Goal: Task Accomplishment & Management: Complete application form

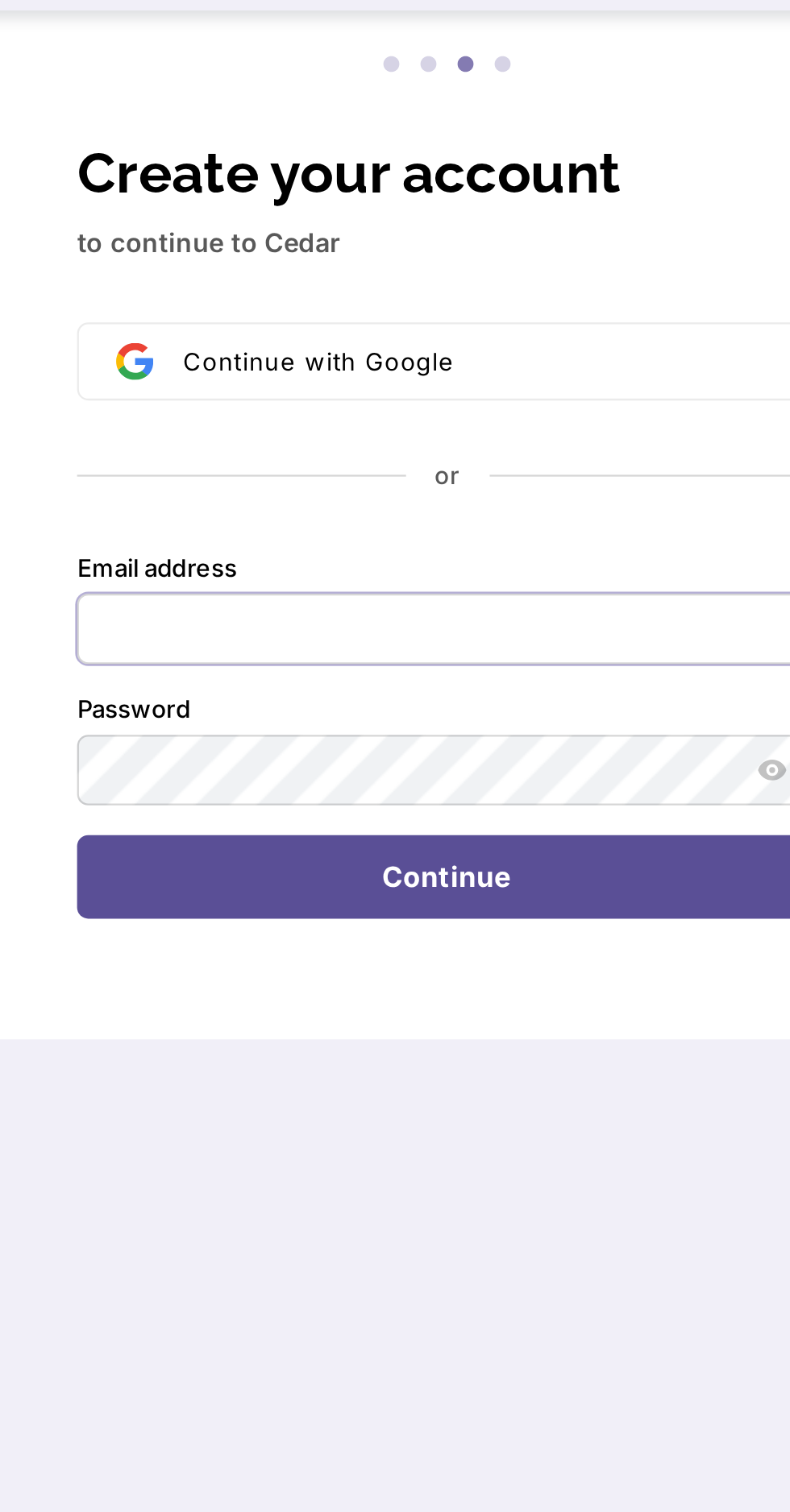
click at [371, 514] on input "Email address" at bounding box center [395, 517] width 321 height 30
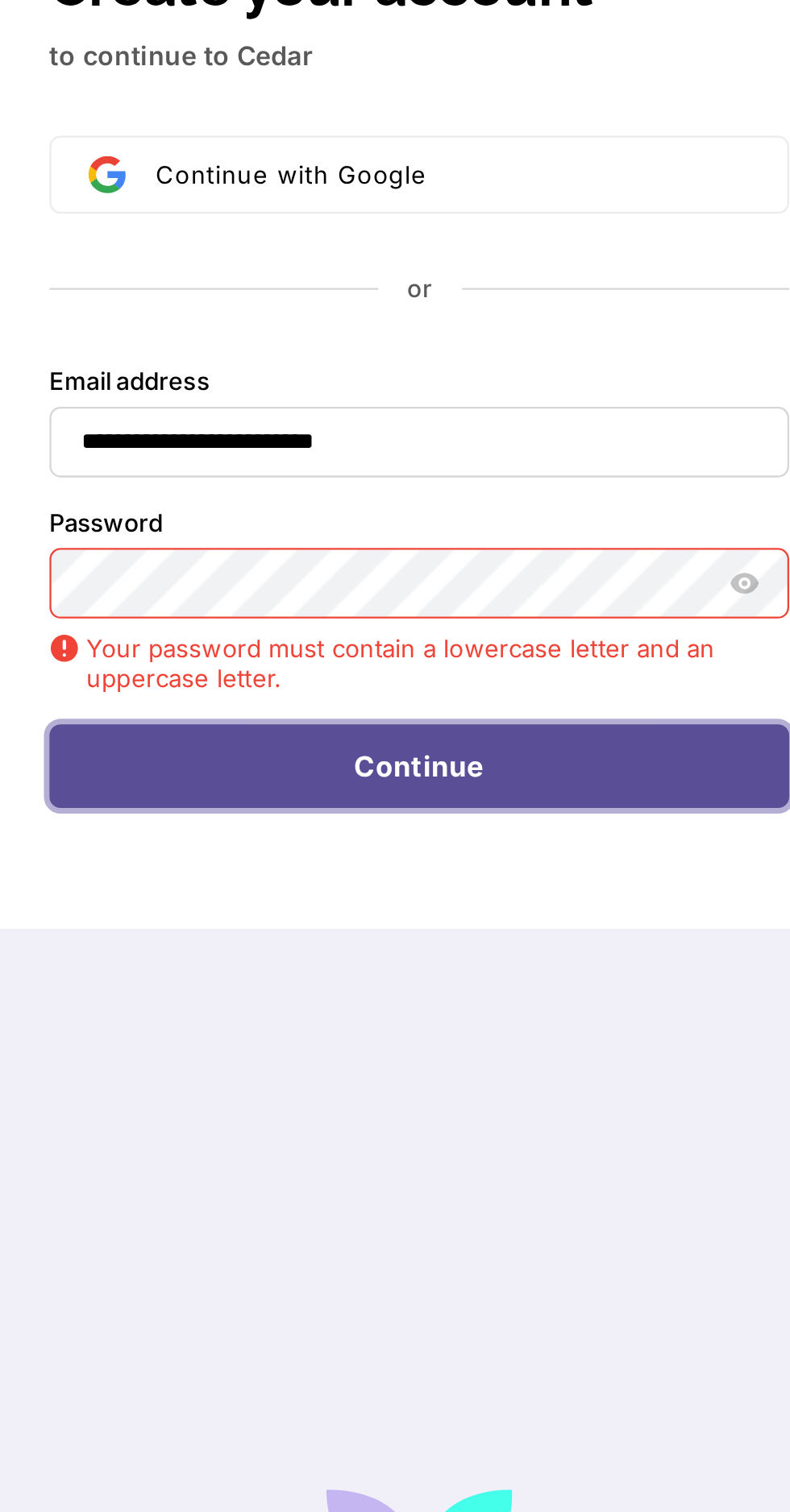
click at [442, 667] on button "Continue" at bounding box center [395, 658] width 321 height 37
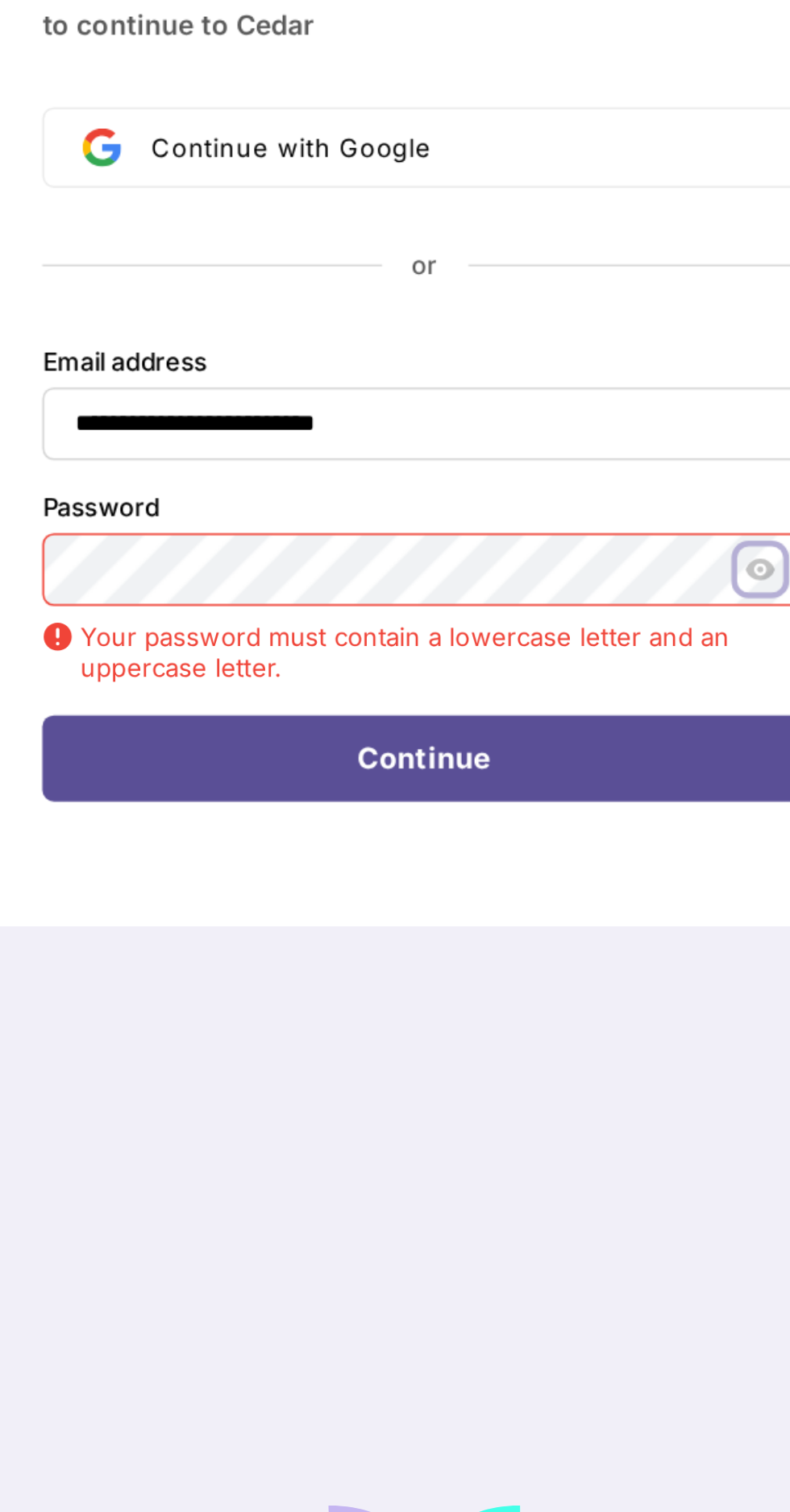
click at [538, 580] on icon "Show password" at bounding box center [536, 579] width 12 height 9
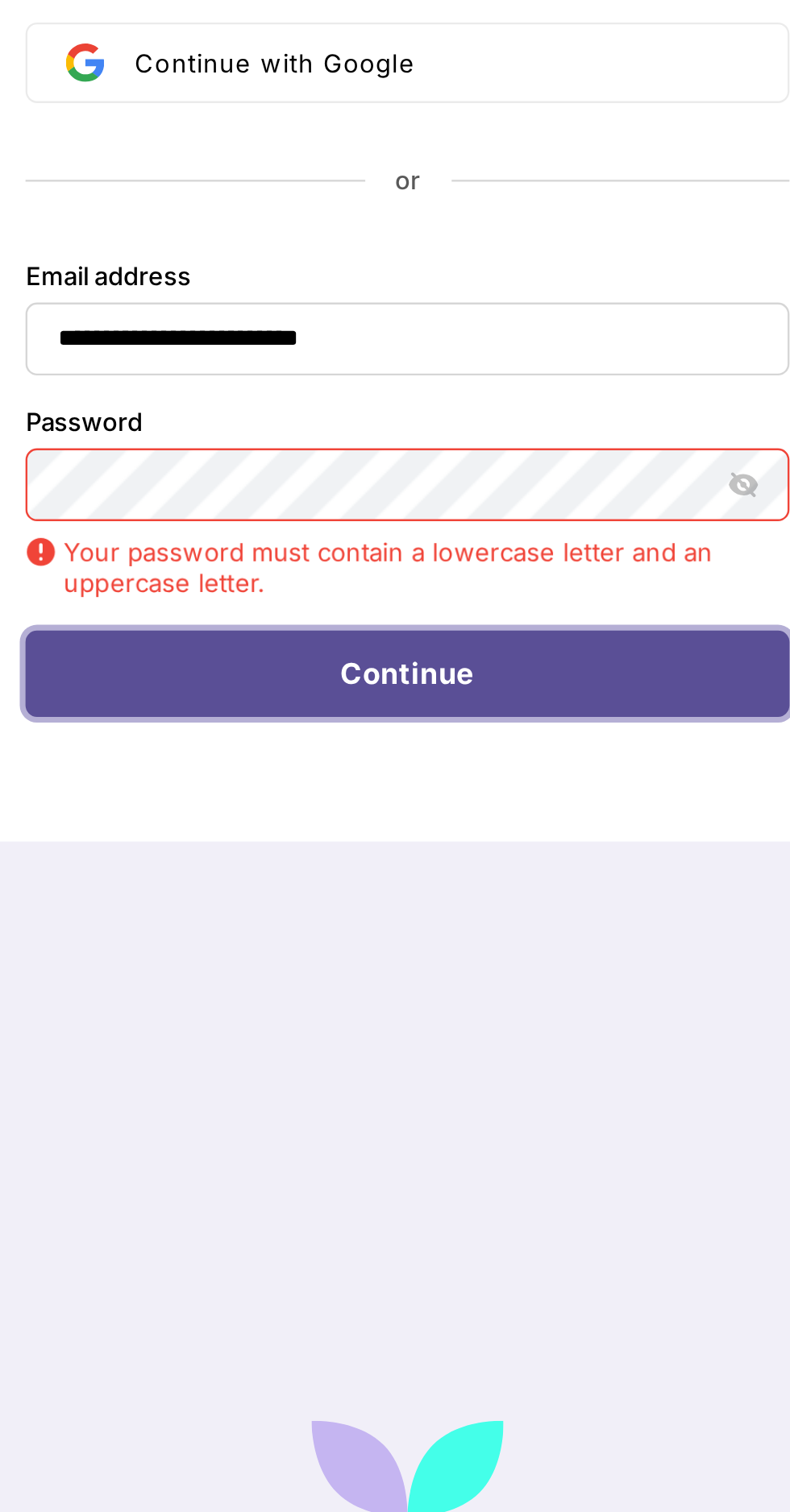
click at [442, 664] on button "Continue" at bounding box center [395, 658] width 321 height 37
click at [456, 662] on button "Continue" at bounding box center [395, 658] width 321 height 37
click at [466, 662] on button "Continue" at bounding box center [395, 658] width 321 height 37
click at [465, 665] on button "Continue" at bounding box center [395, 658] width 321 height 37
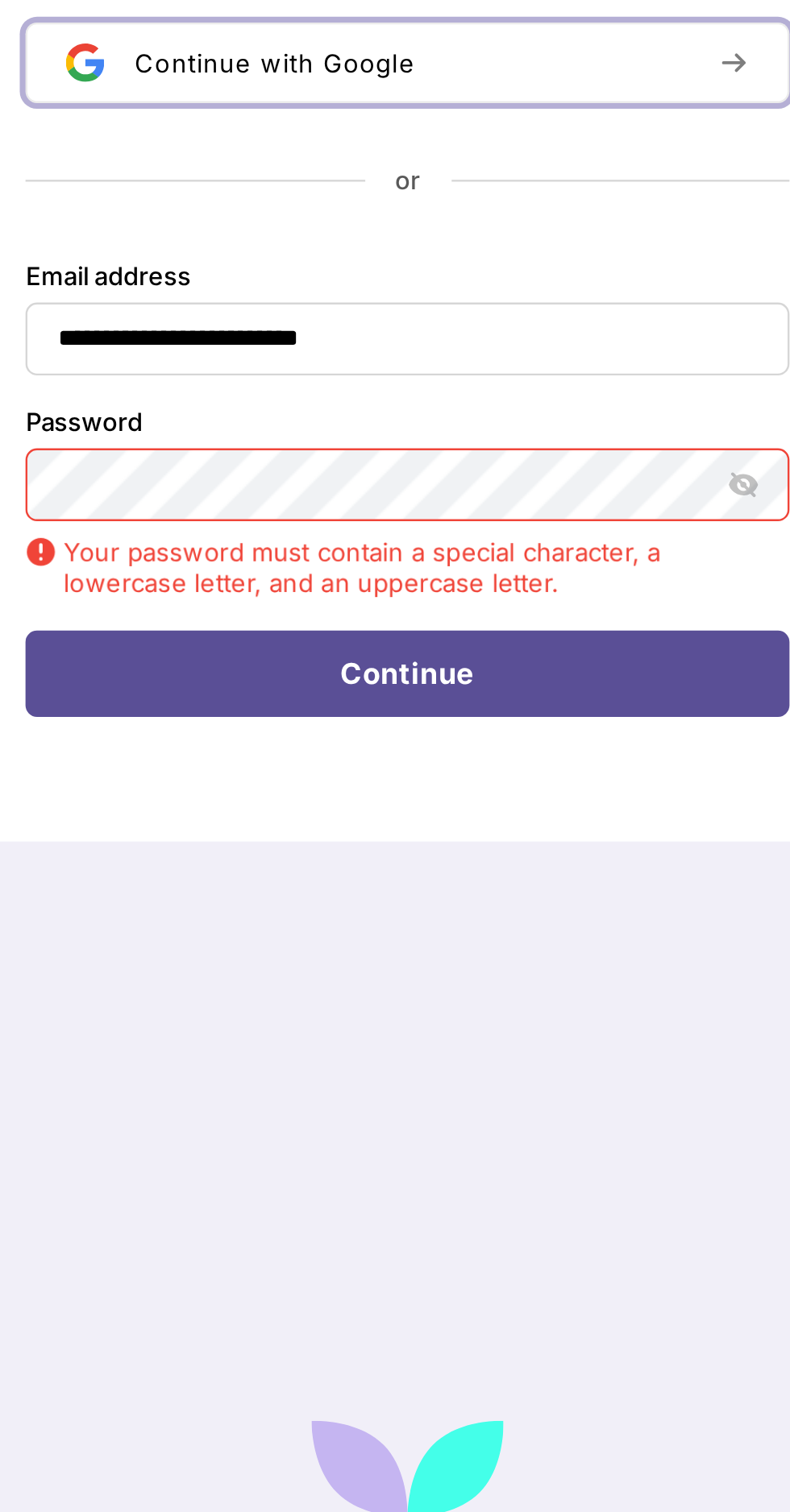
click at [385, 396] on span "Continue with Google" at bounding box center [338, 402] width 117 height 13
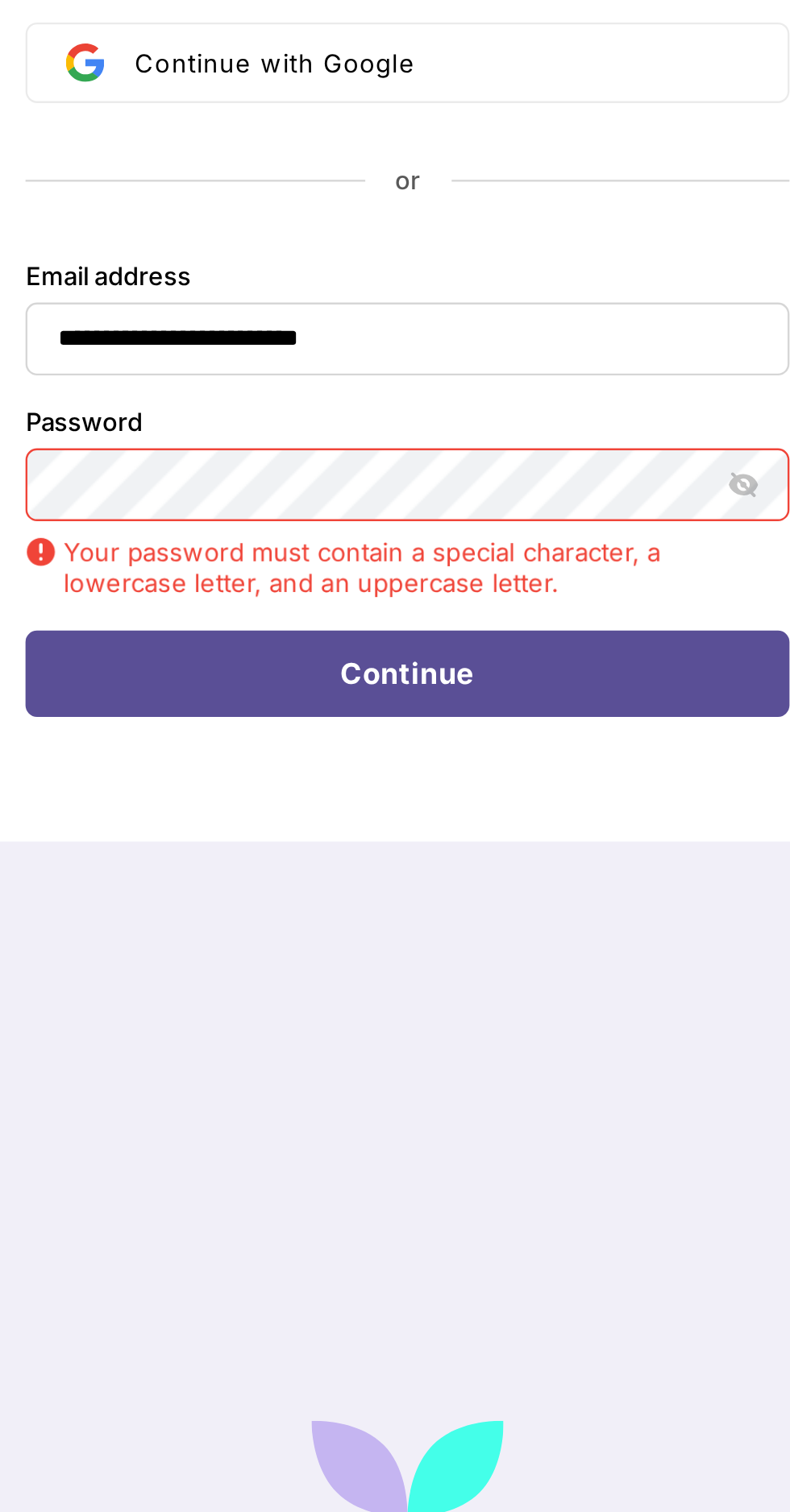
type input "**********"
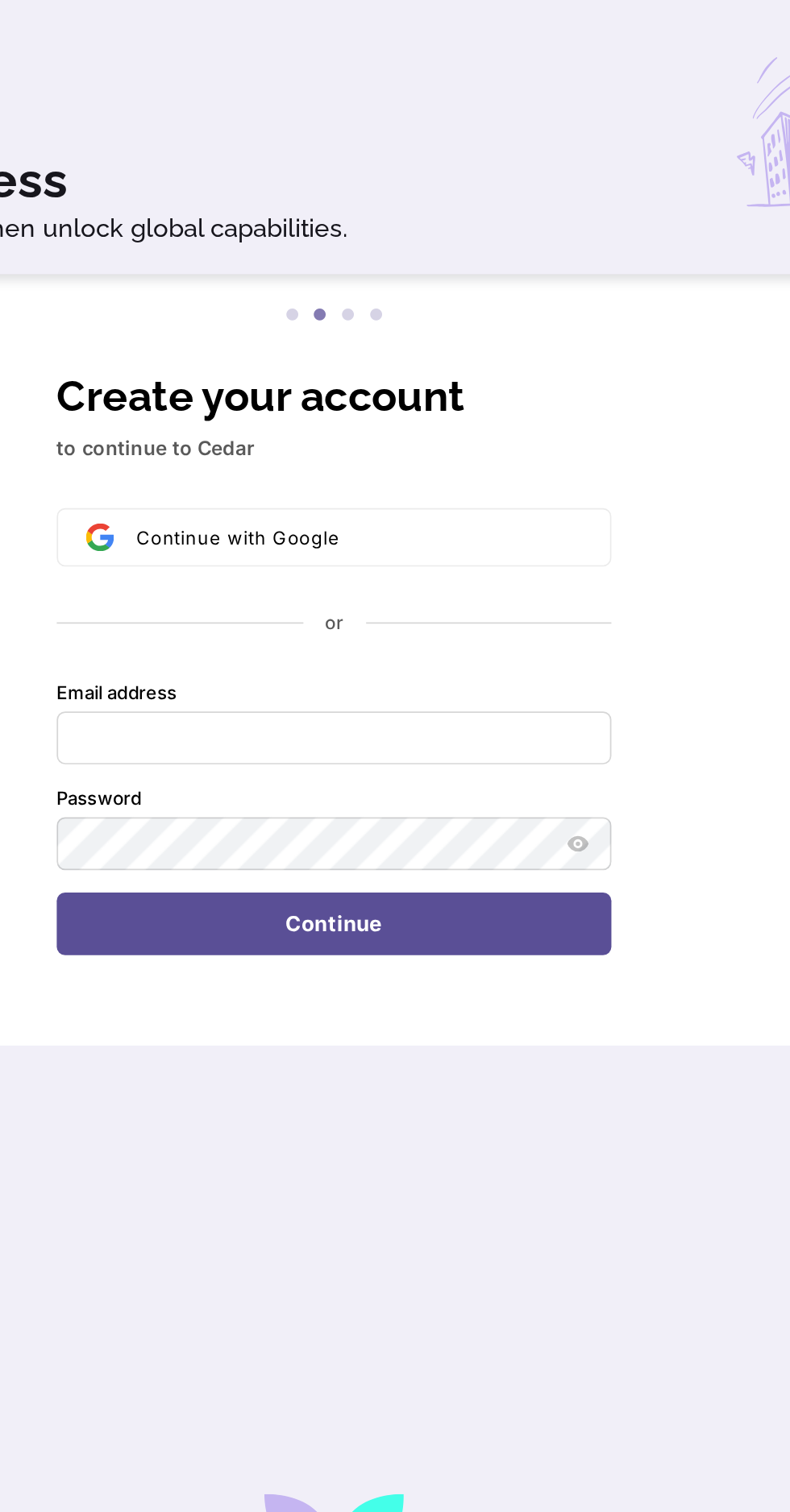
scroll to position [20, 0]
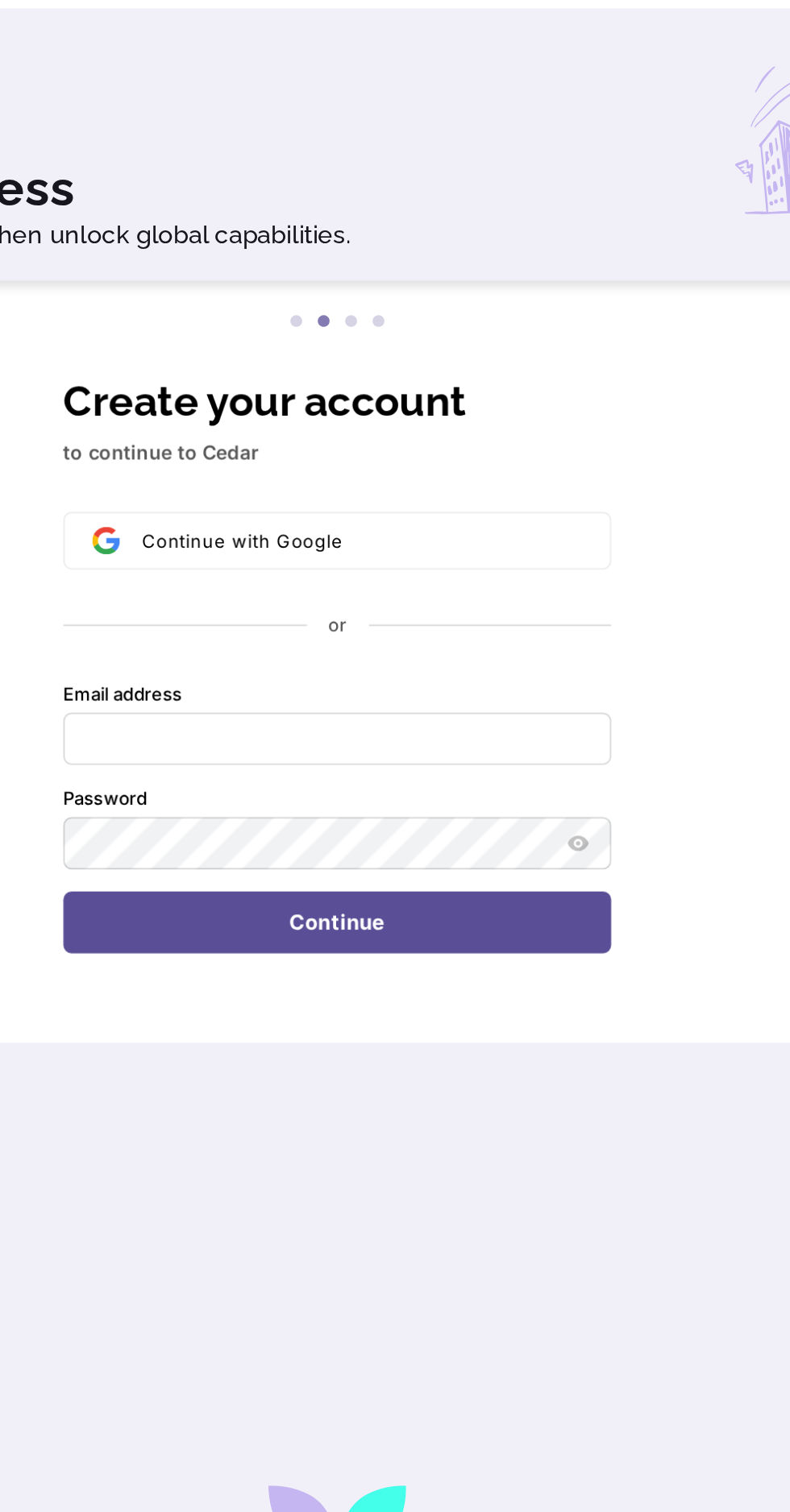
click at [409, 445] on div "or" at bounding box center [395, 452] width 321 height 15
click at [393, 502] on input "Email address" at bounding box center [395, 517] width 321 height 30
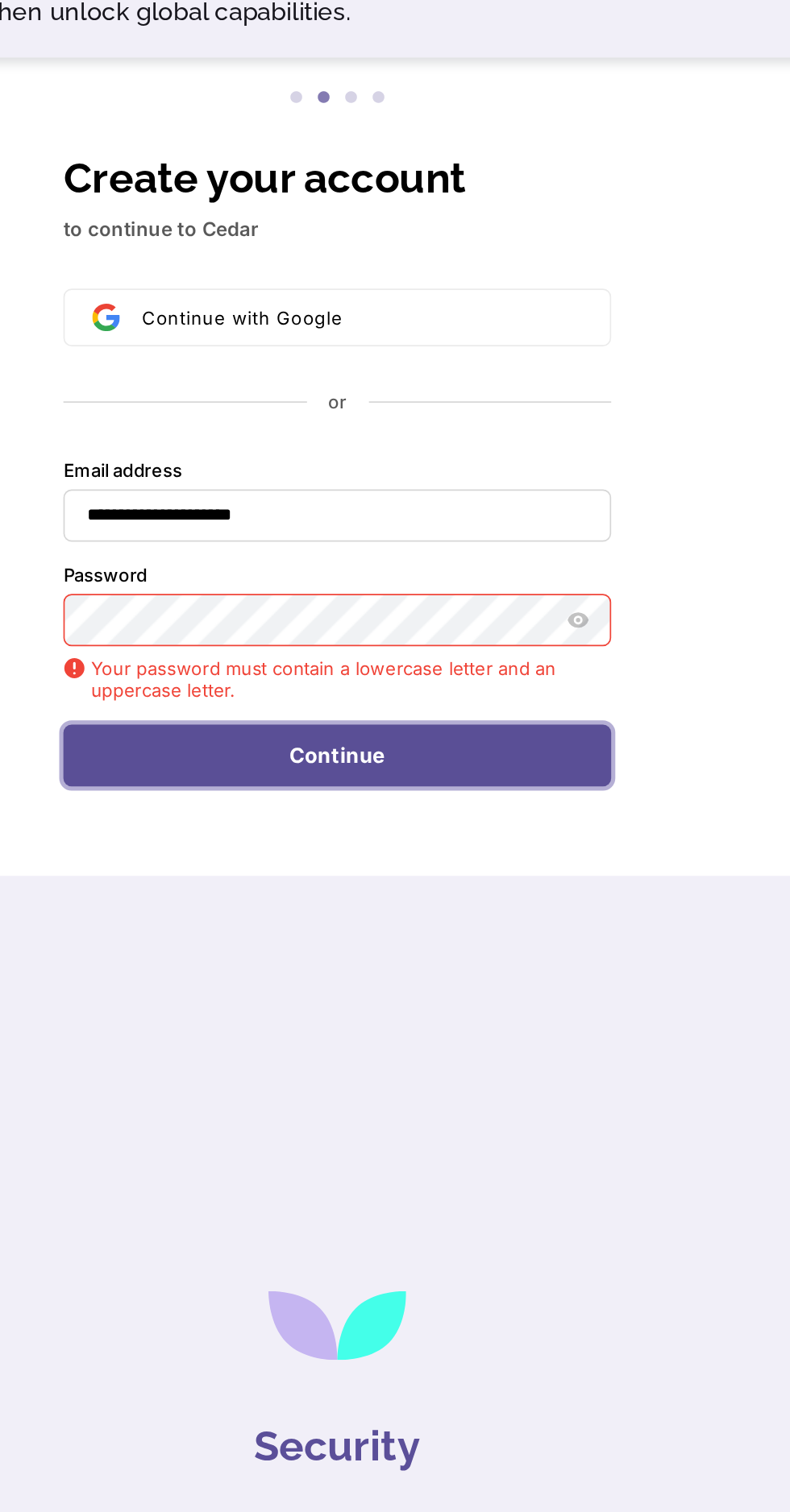
click at [488, 644] on button "Continue" at bounding box center [395, 658] width 321 height 37
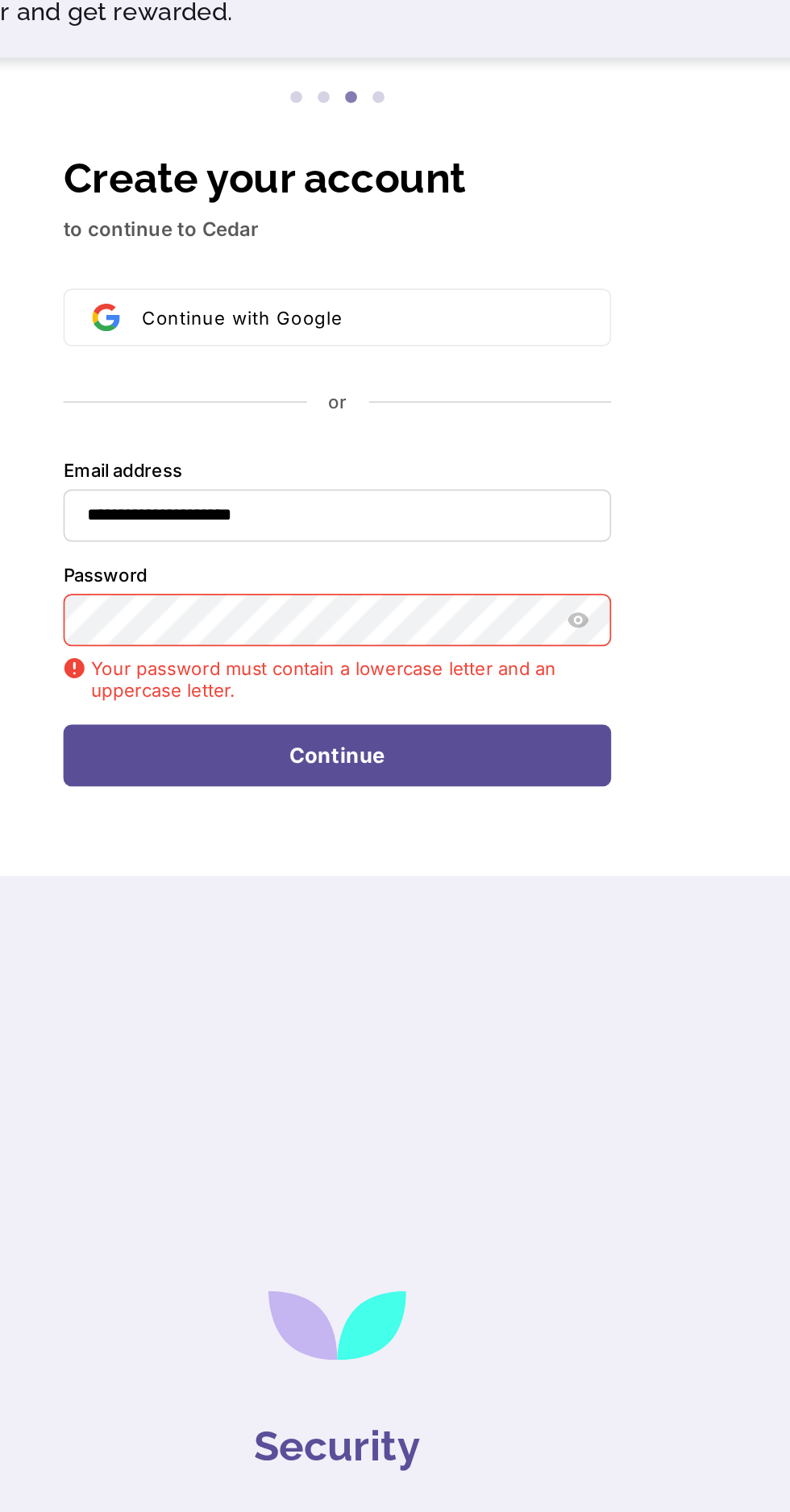
scroll to position [0, 0]
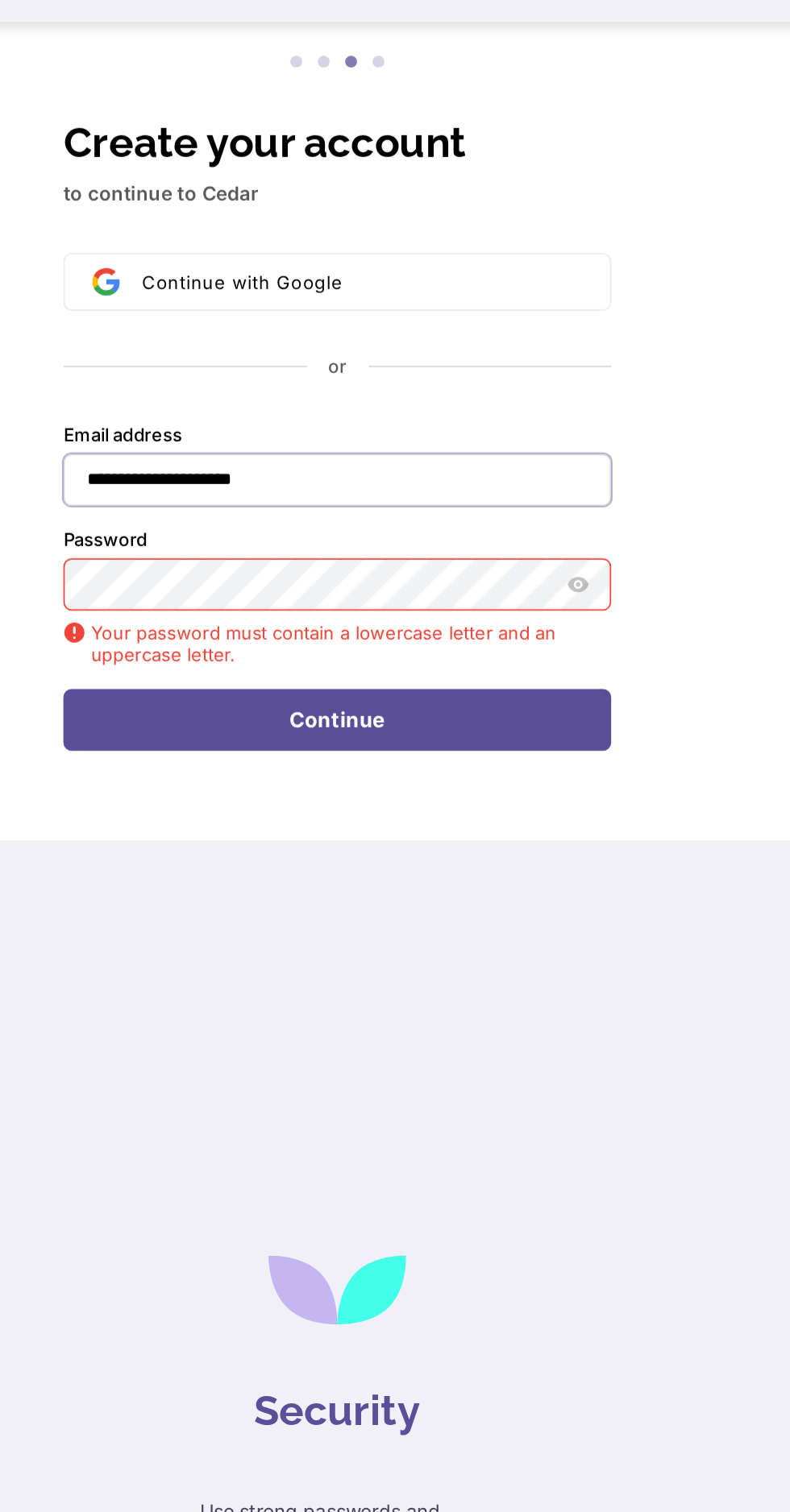
click at [489, 518] on input "**********" at bounding box center [395, 517] width 321 height 30
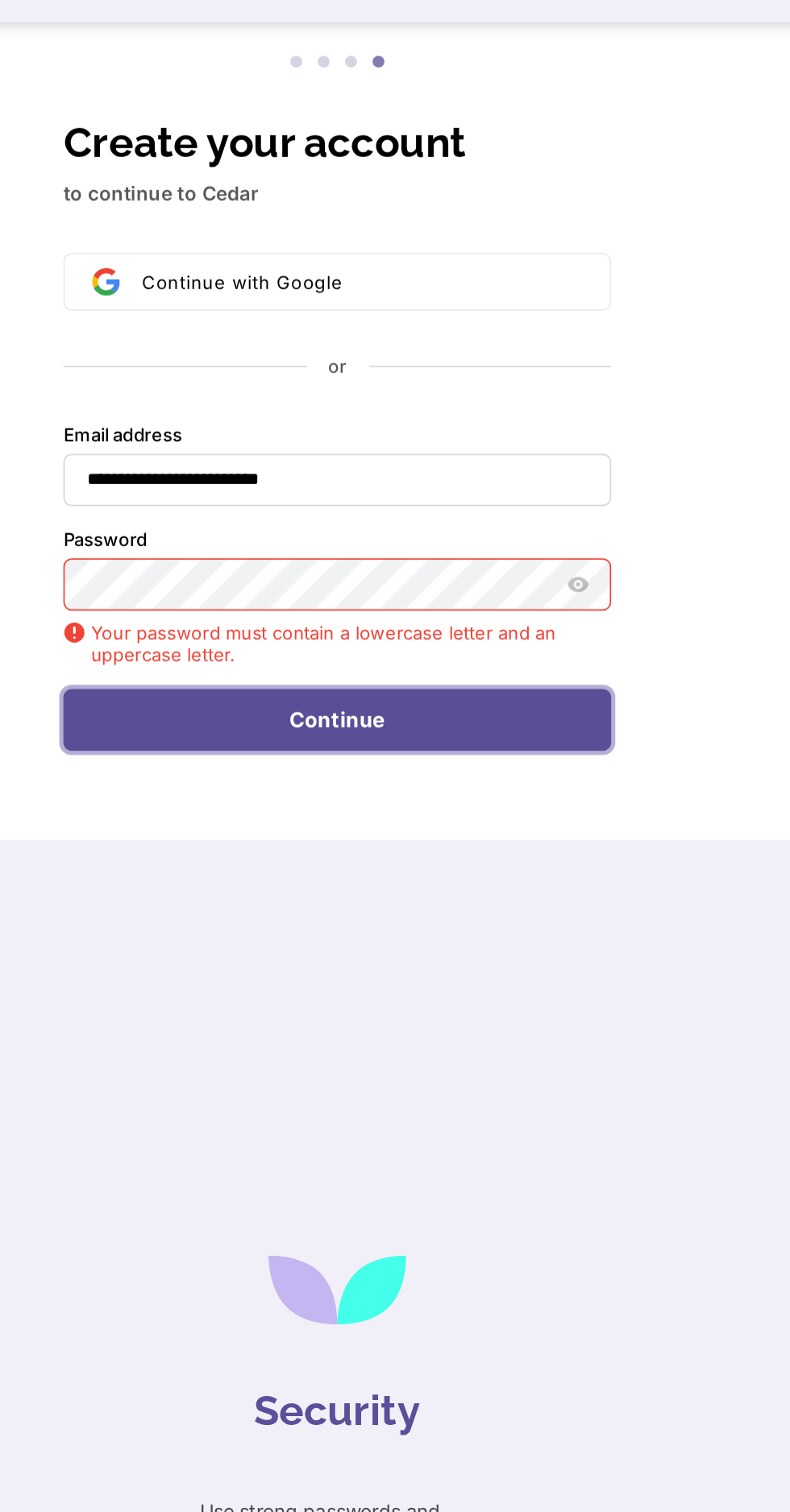
click at [477, 670] on button "Continue" at bounding box center [395, 658] width 321 height 37
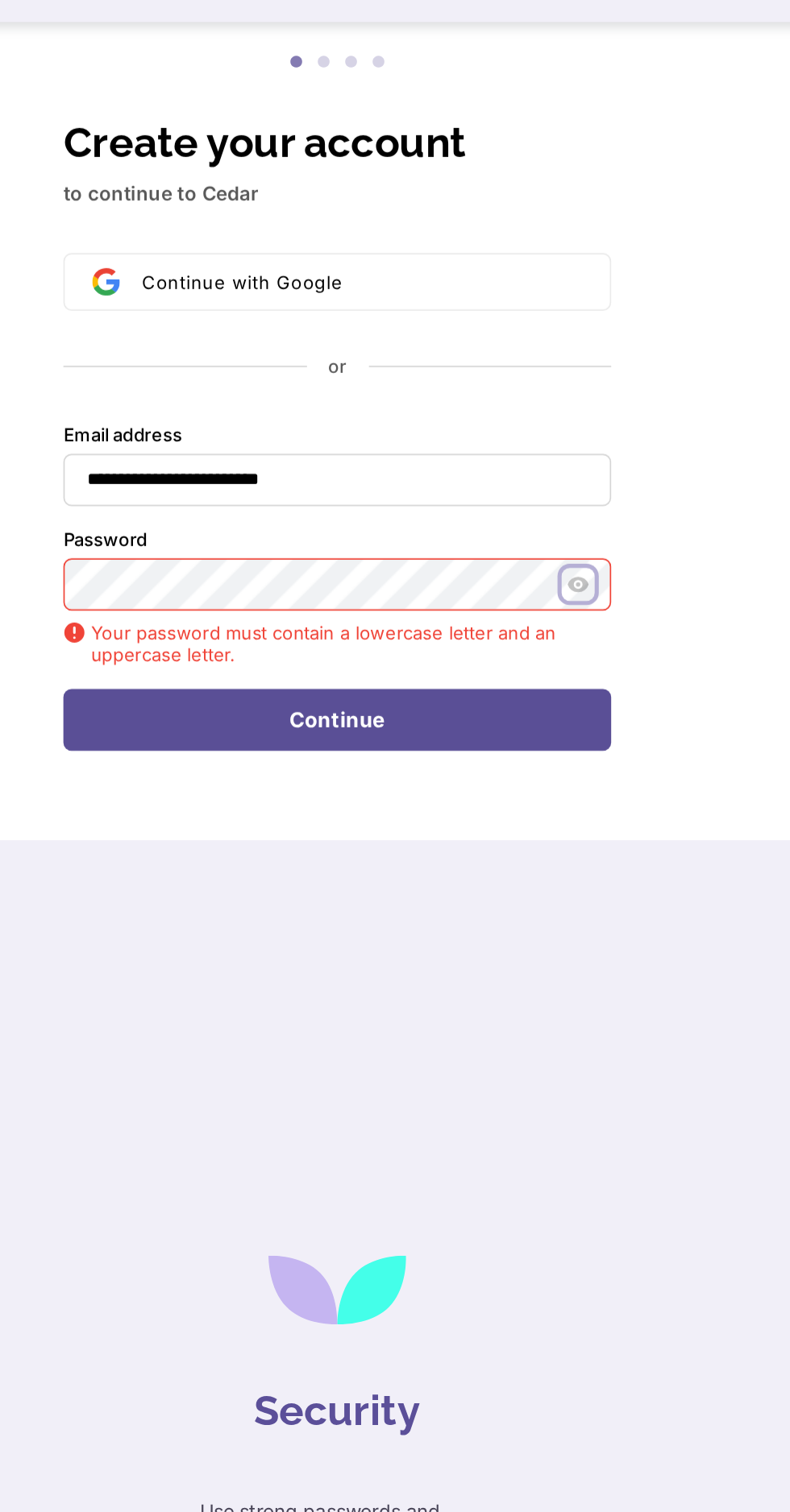
click at [536, 578] on icon "Show password" at bounding box center [536, 579] width 2 height 2
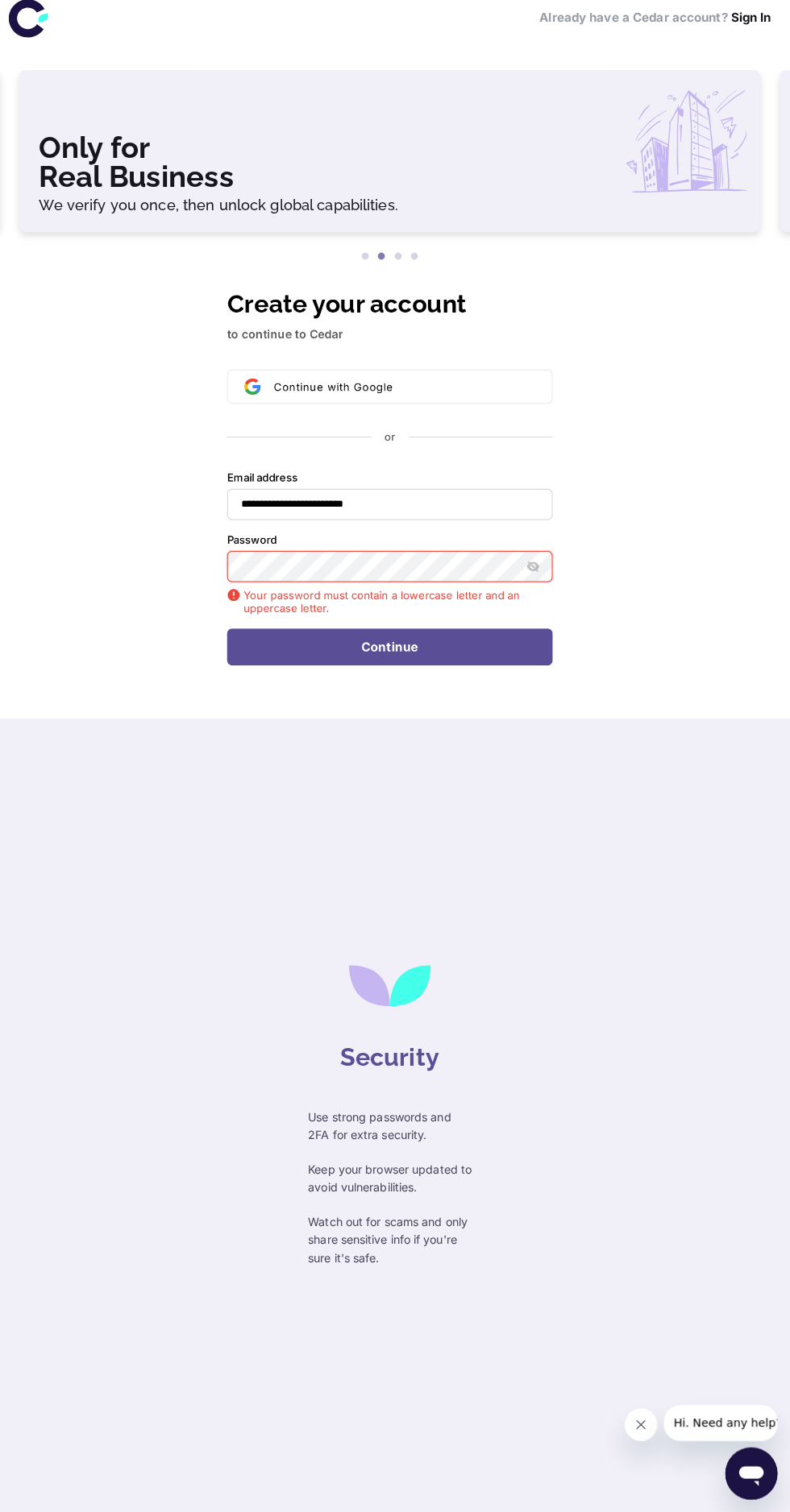
scroll to position [101, 0]
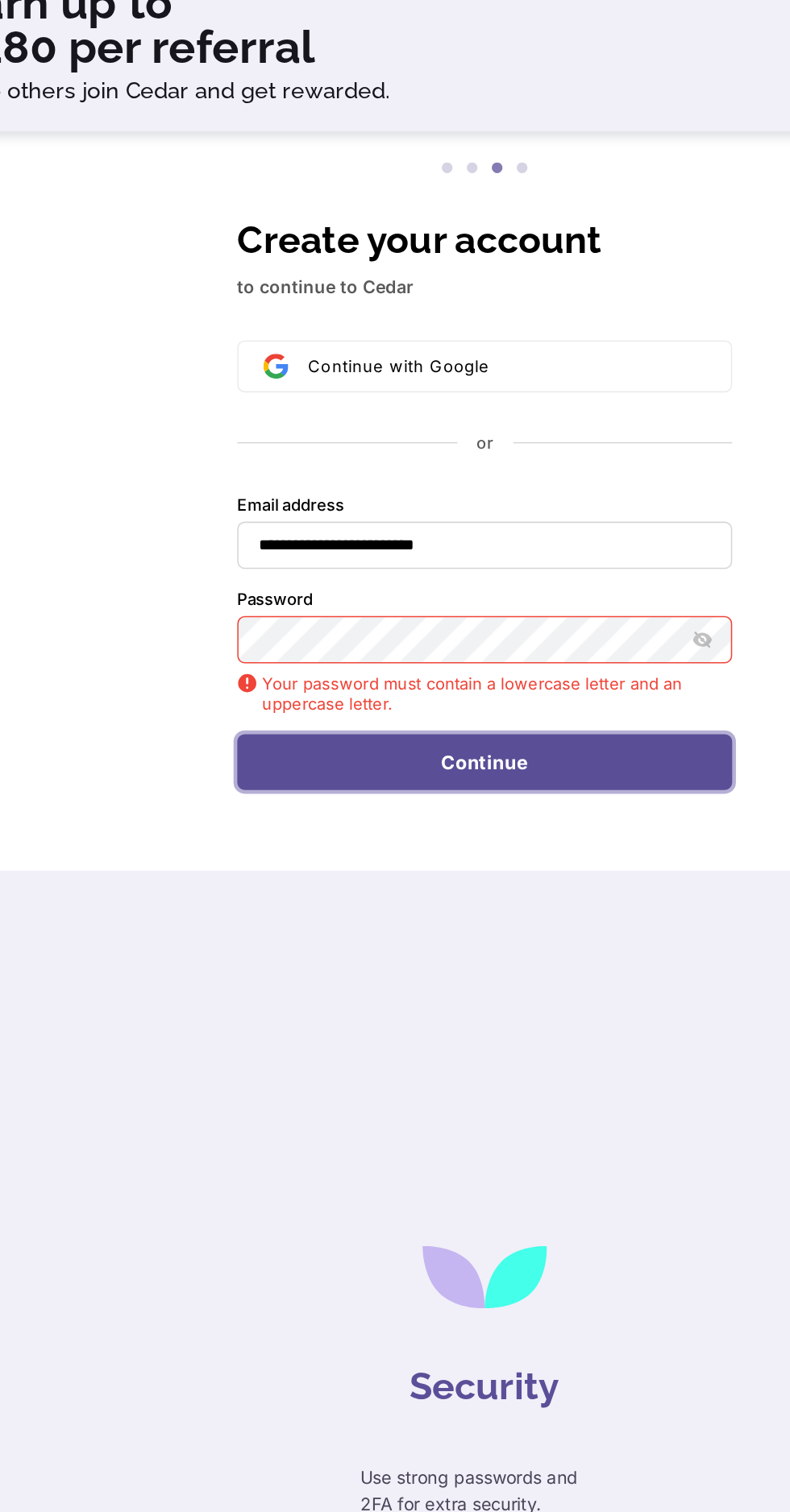
click at [485, 640] on button "Continue" at bounding box center [395, 658] width 321 height 37
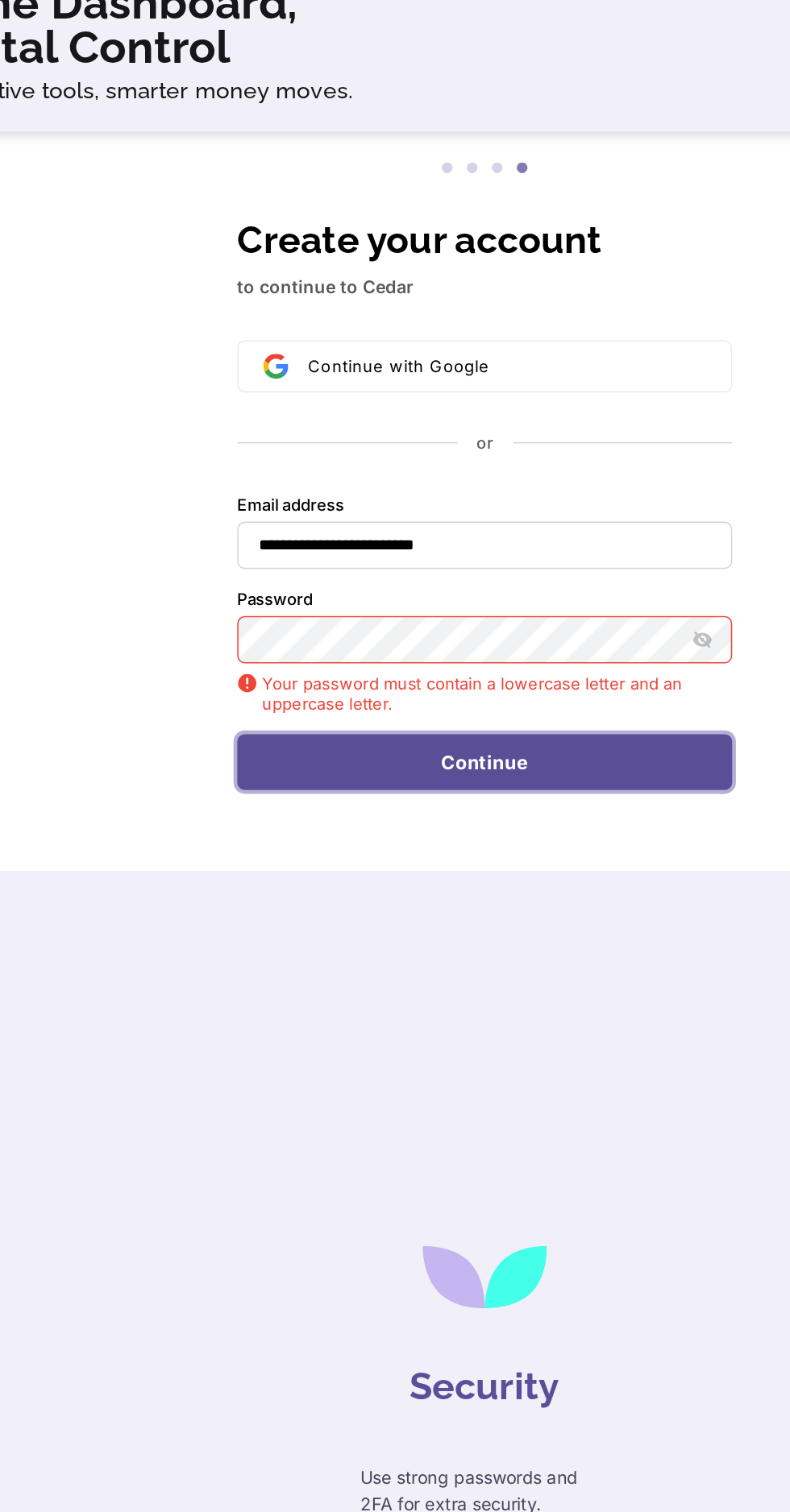
click at [468, 640] on button "Continue" at bounding box center [395, 658] width 321 height 37
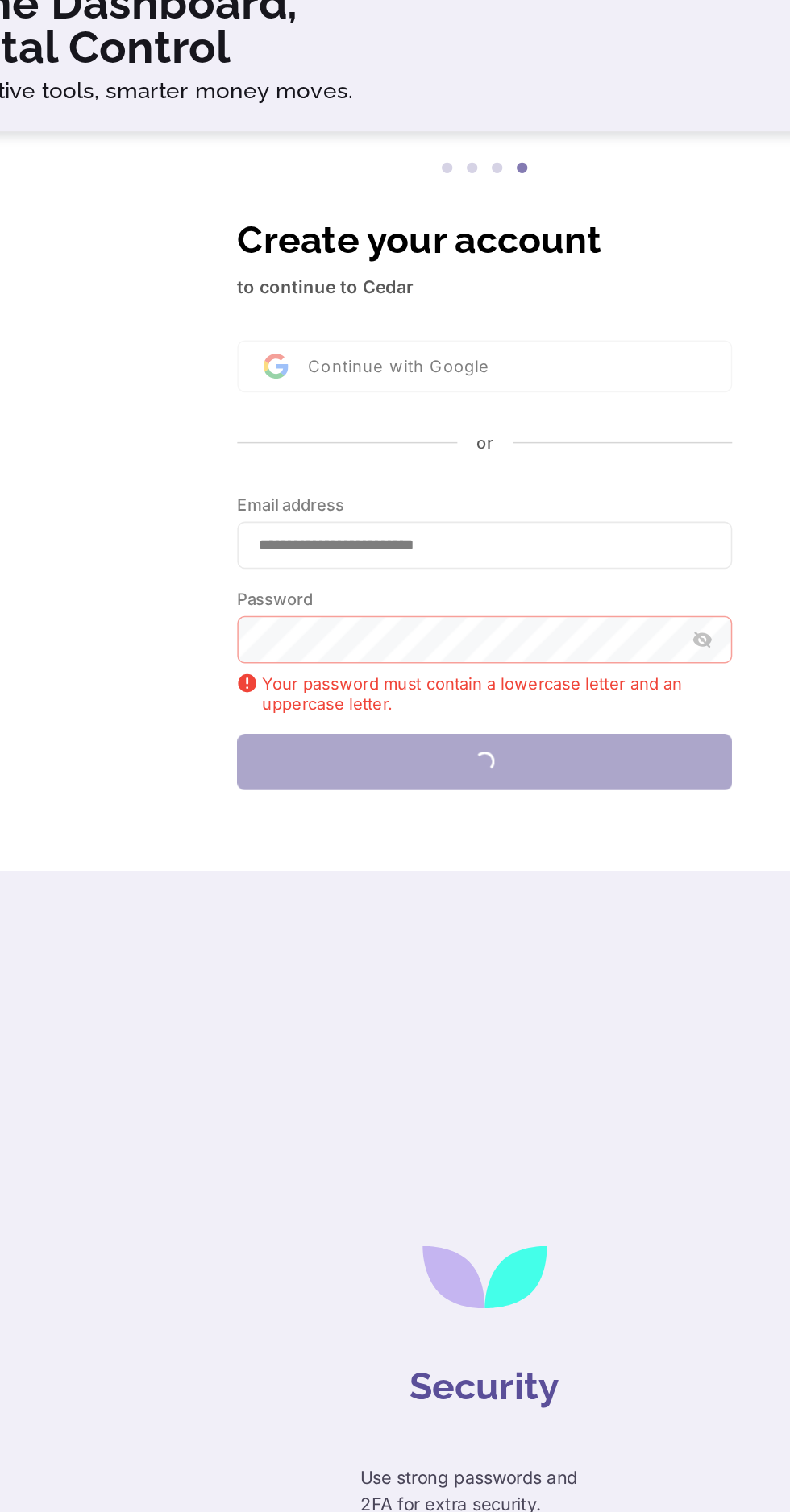
click at [372, 564] on div at bounding box center [395, 579] width 321 height 30
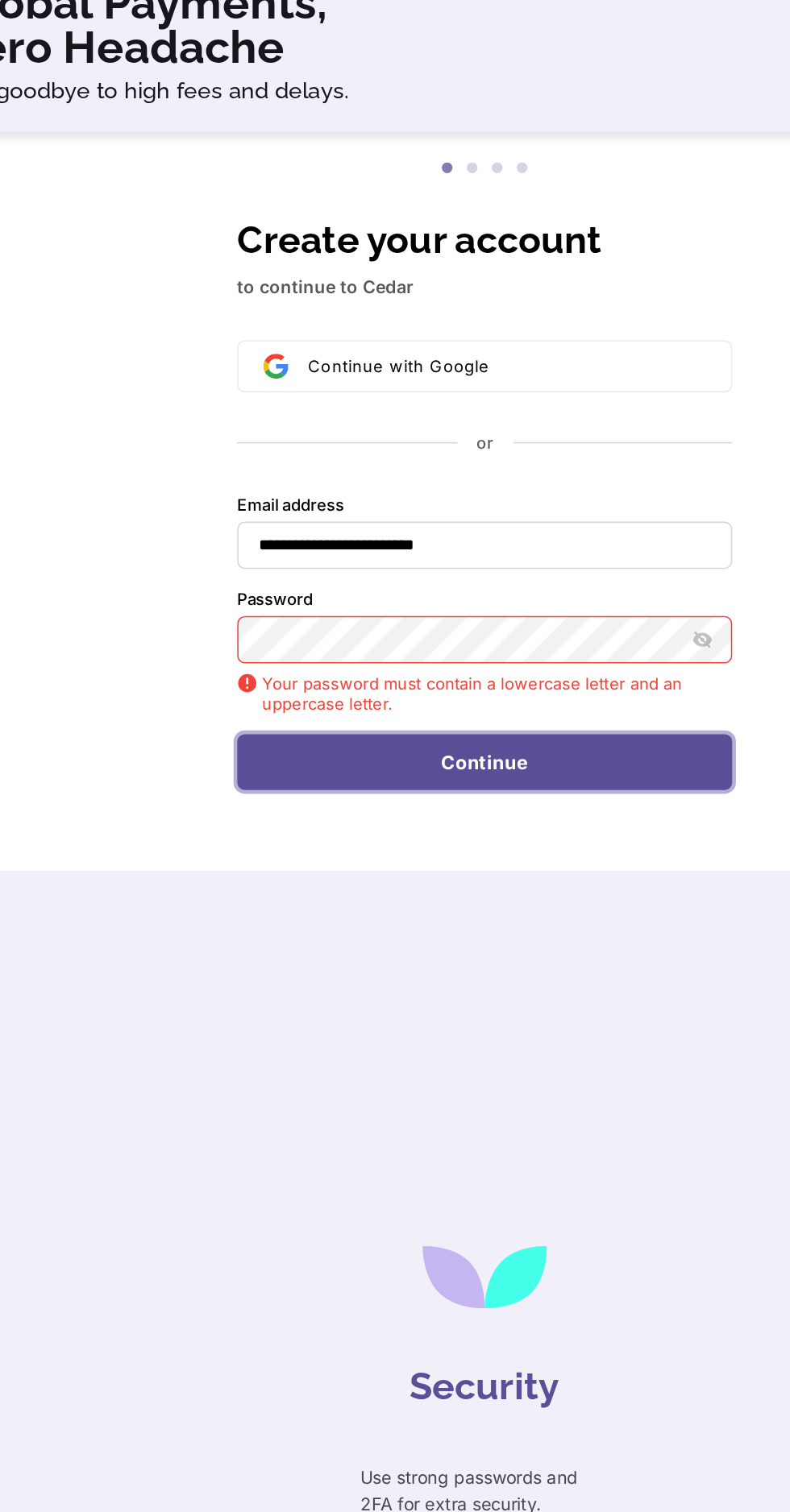
click at [469, 640] on button "Continue" at bounding box center [395, 658] width 321 height 37
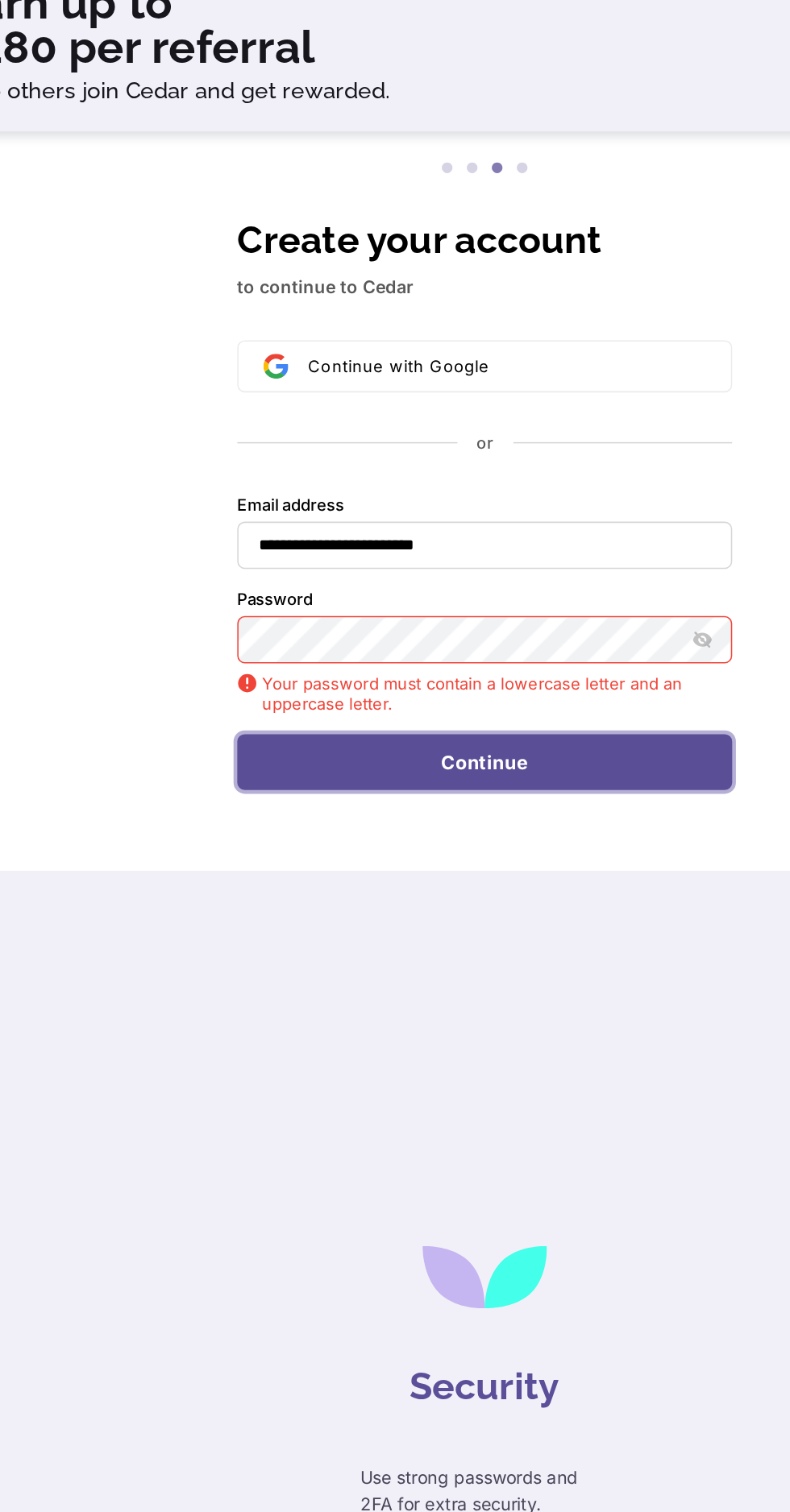
click at [480, 640] on button "Continue" at bounding box center [395, 658] width 321 height 37
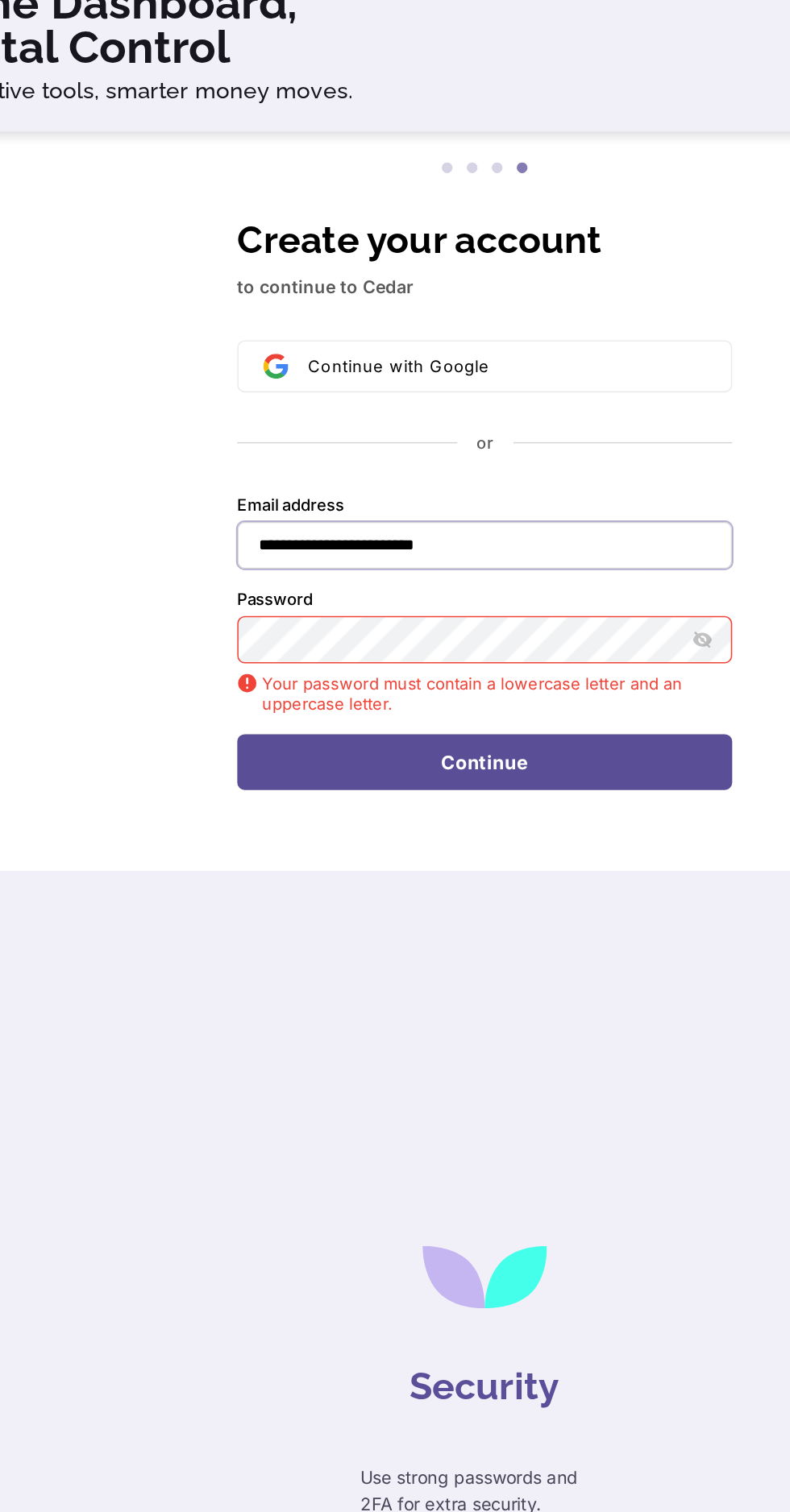
click at [505, 502] on input "**********" at bounding box center [395, 517] width 321 height 30
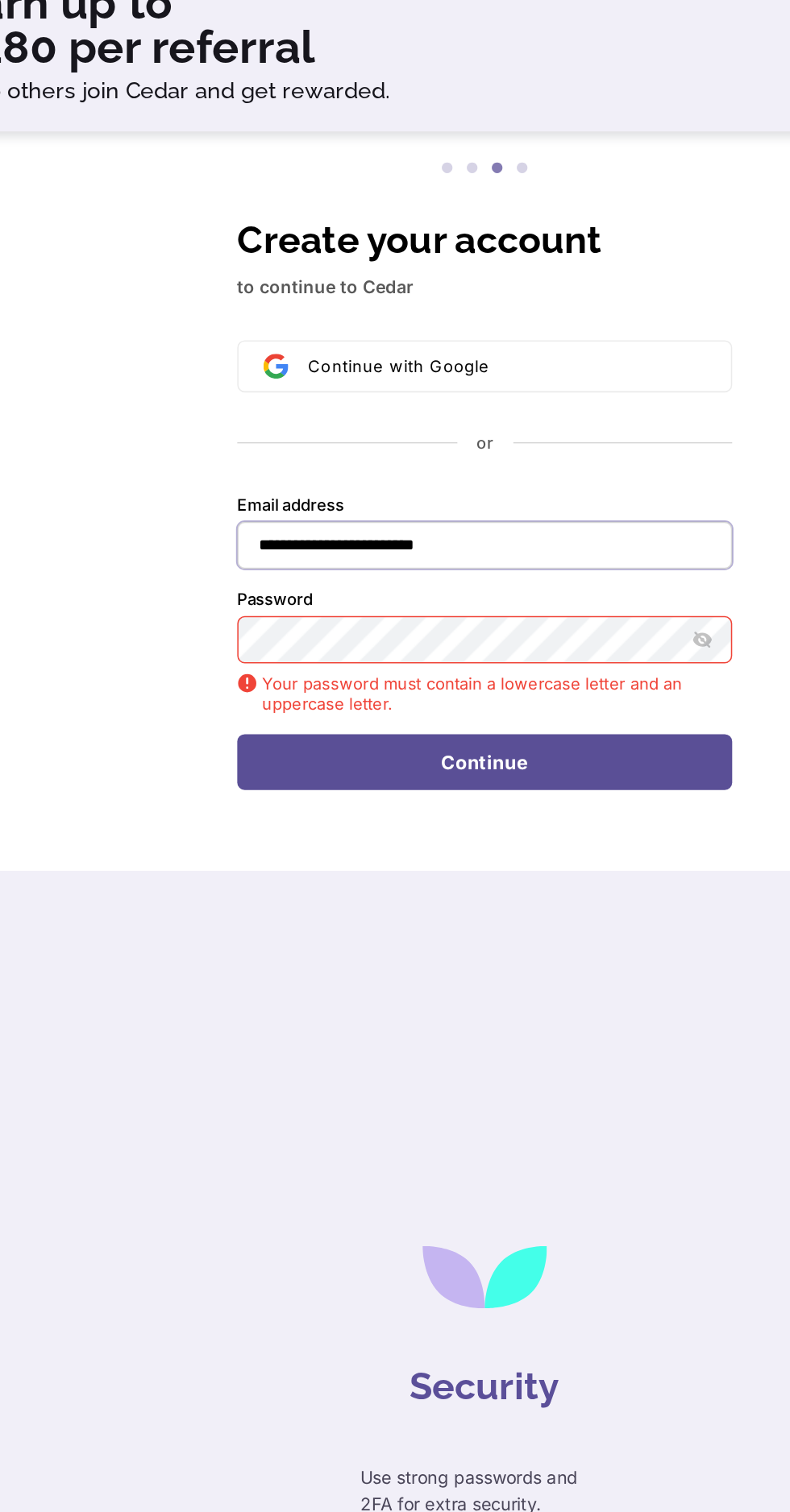
type input "**********"
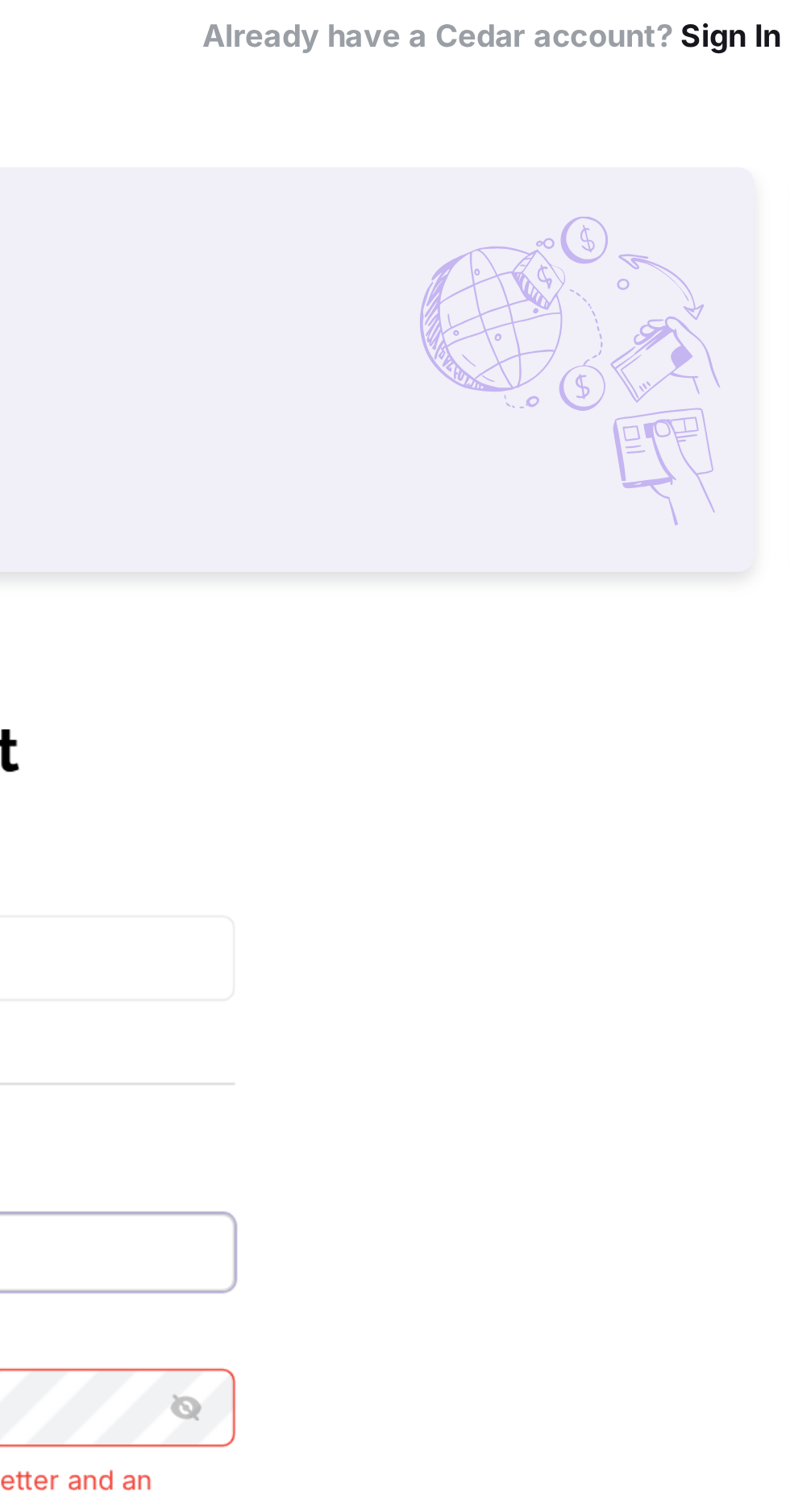
scroll to position [0, 0]
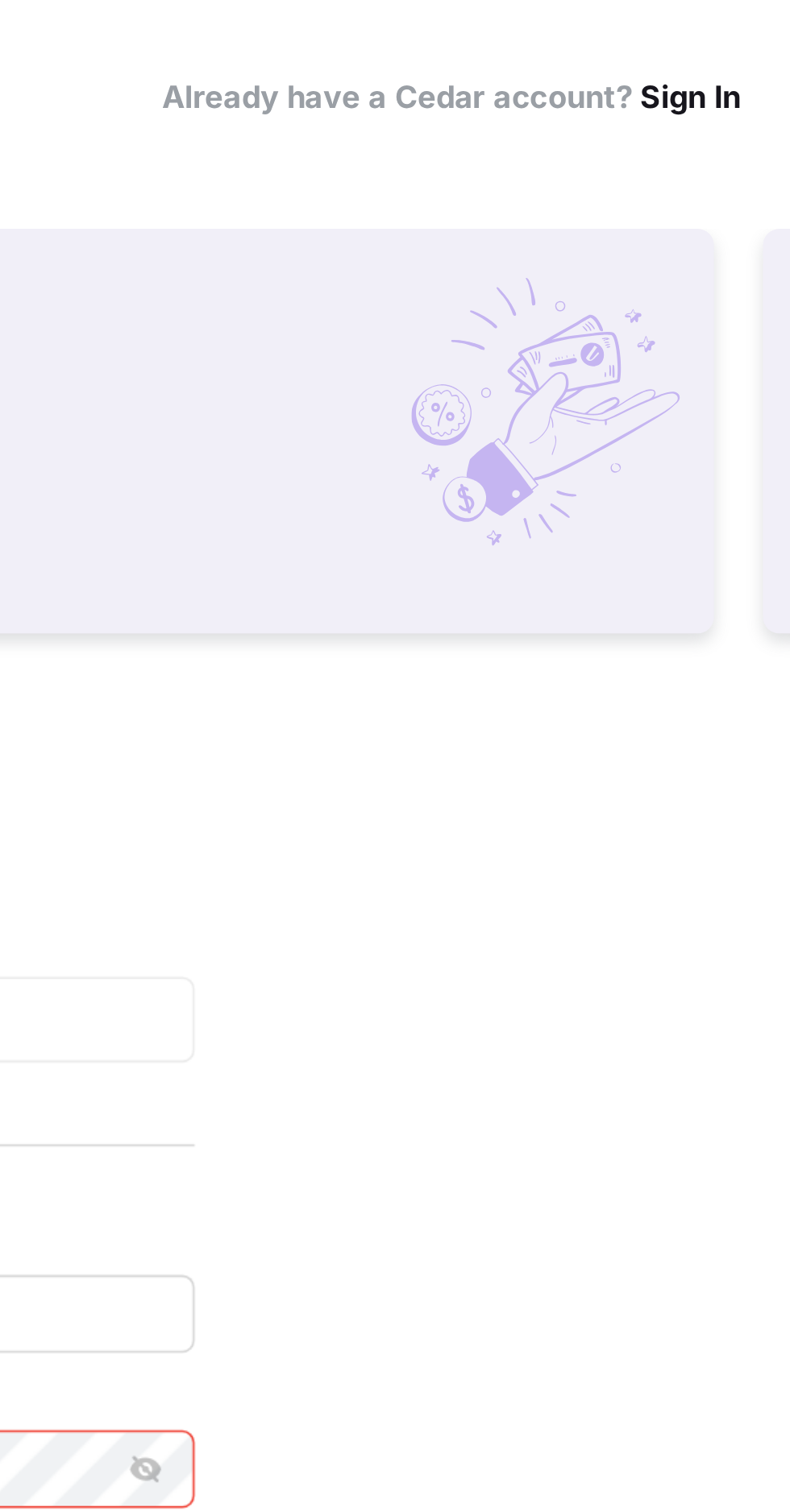
click at [755, 35] on link "Sign In" at bounding box center [751, 38] width 39 height 16
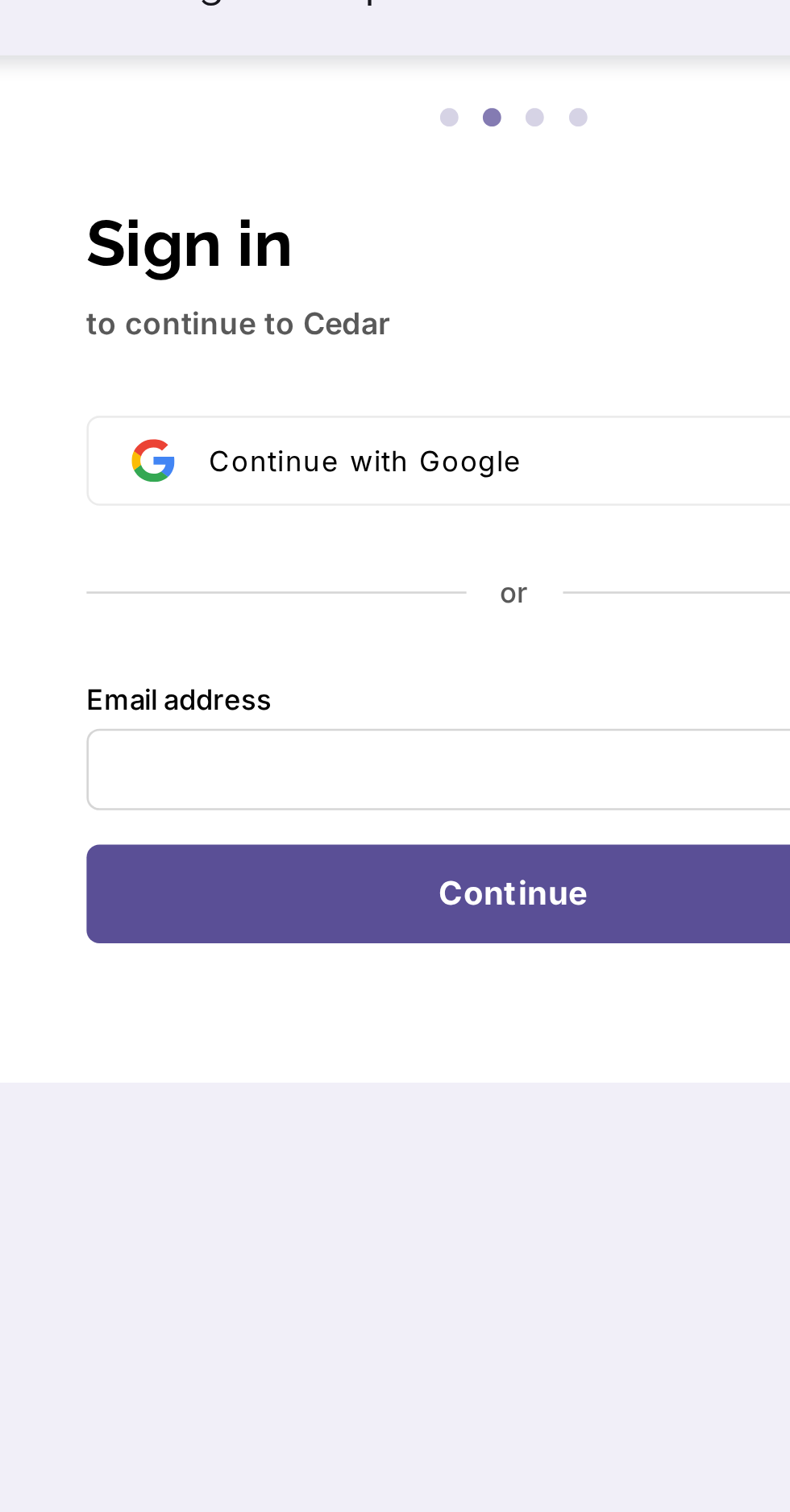
click at [356, 493] on div "Email address" at bounding box center [395, 493] width 321 height 15
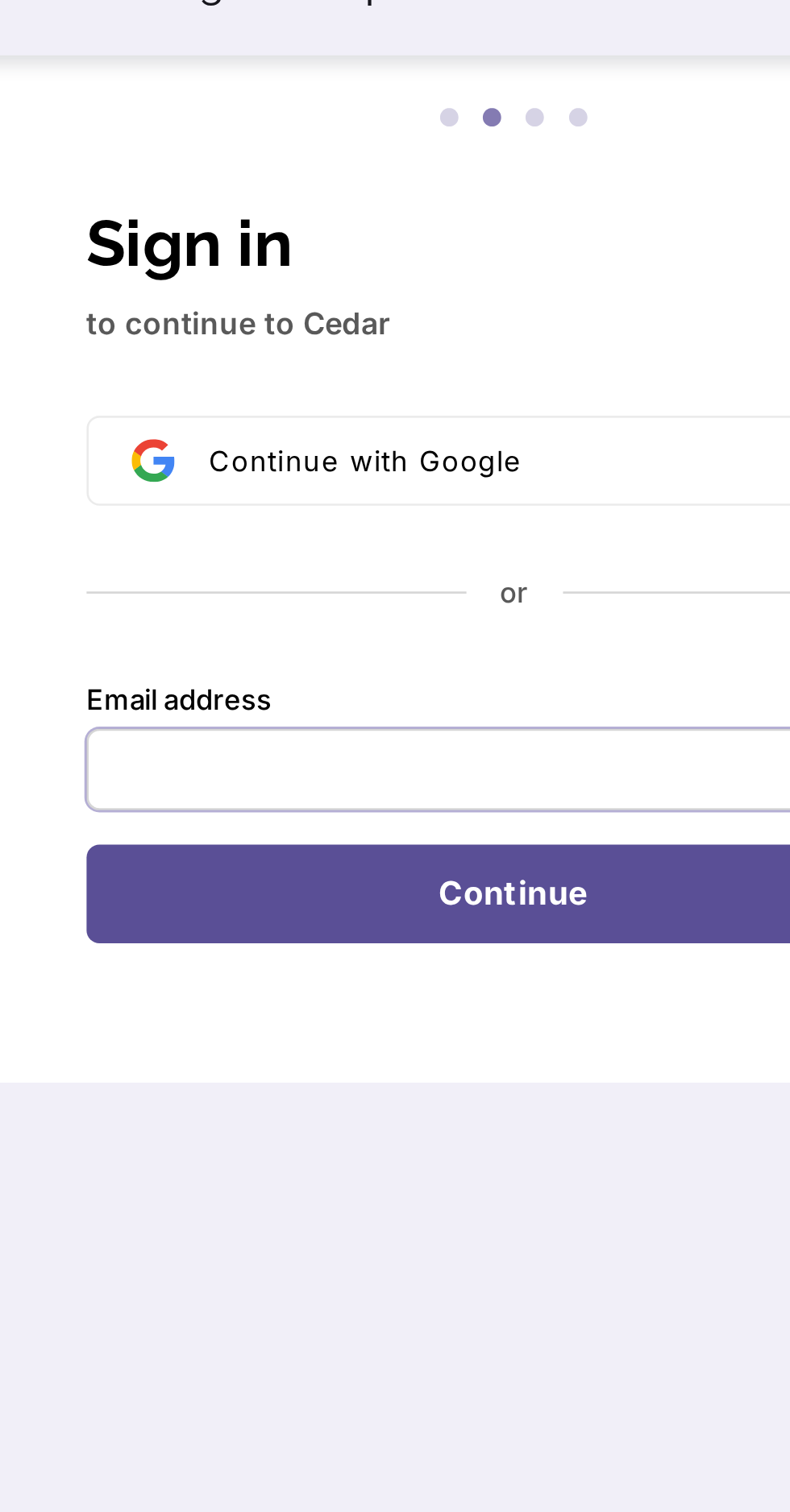
click at [328, 522] on input "Email address" at bounding box center [395, 517] width 321 height 30
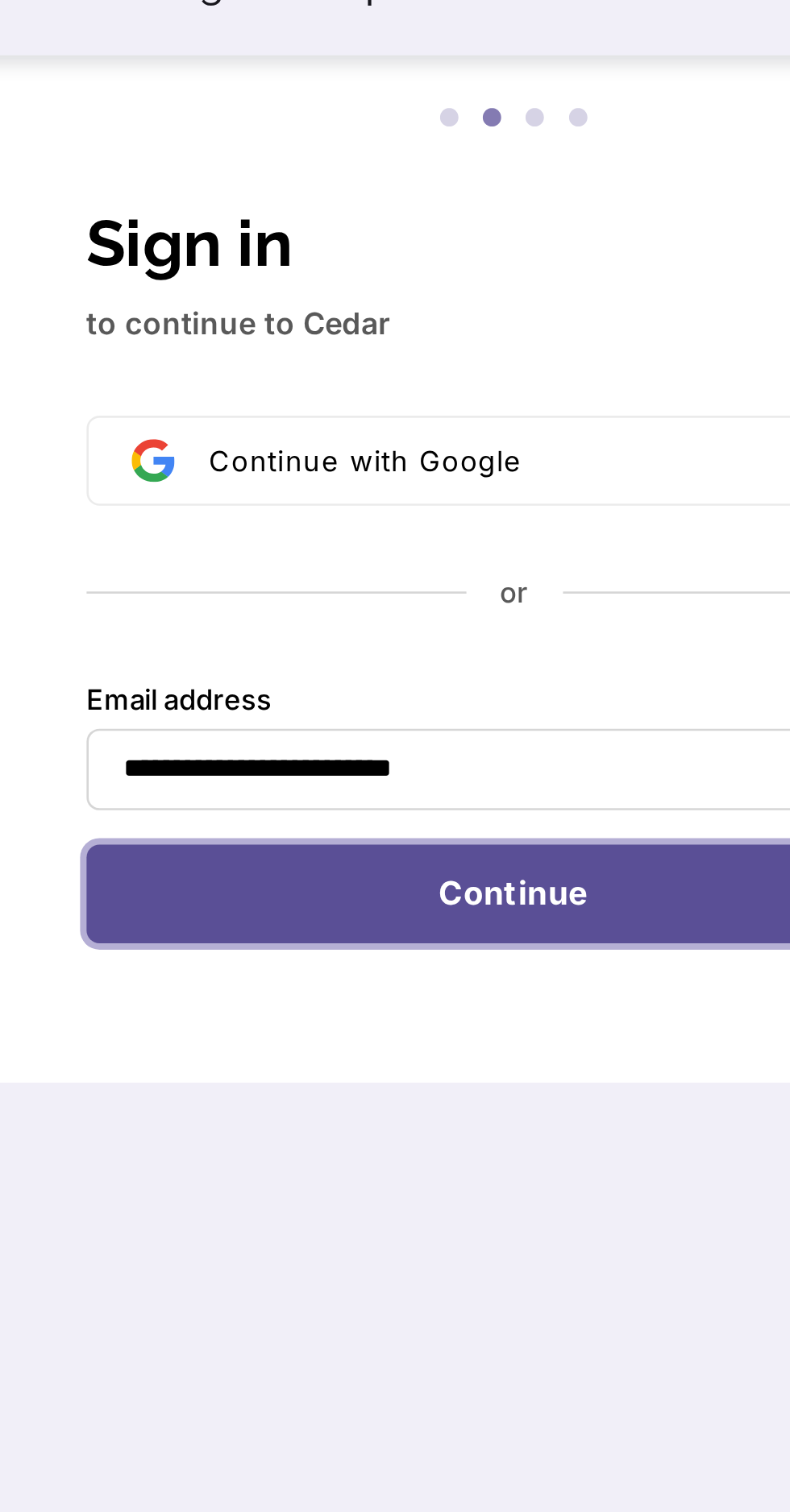
click at [426, 570] on button "Continue" at bounding box center [395, 564] width 321 height 37
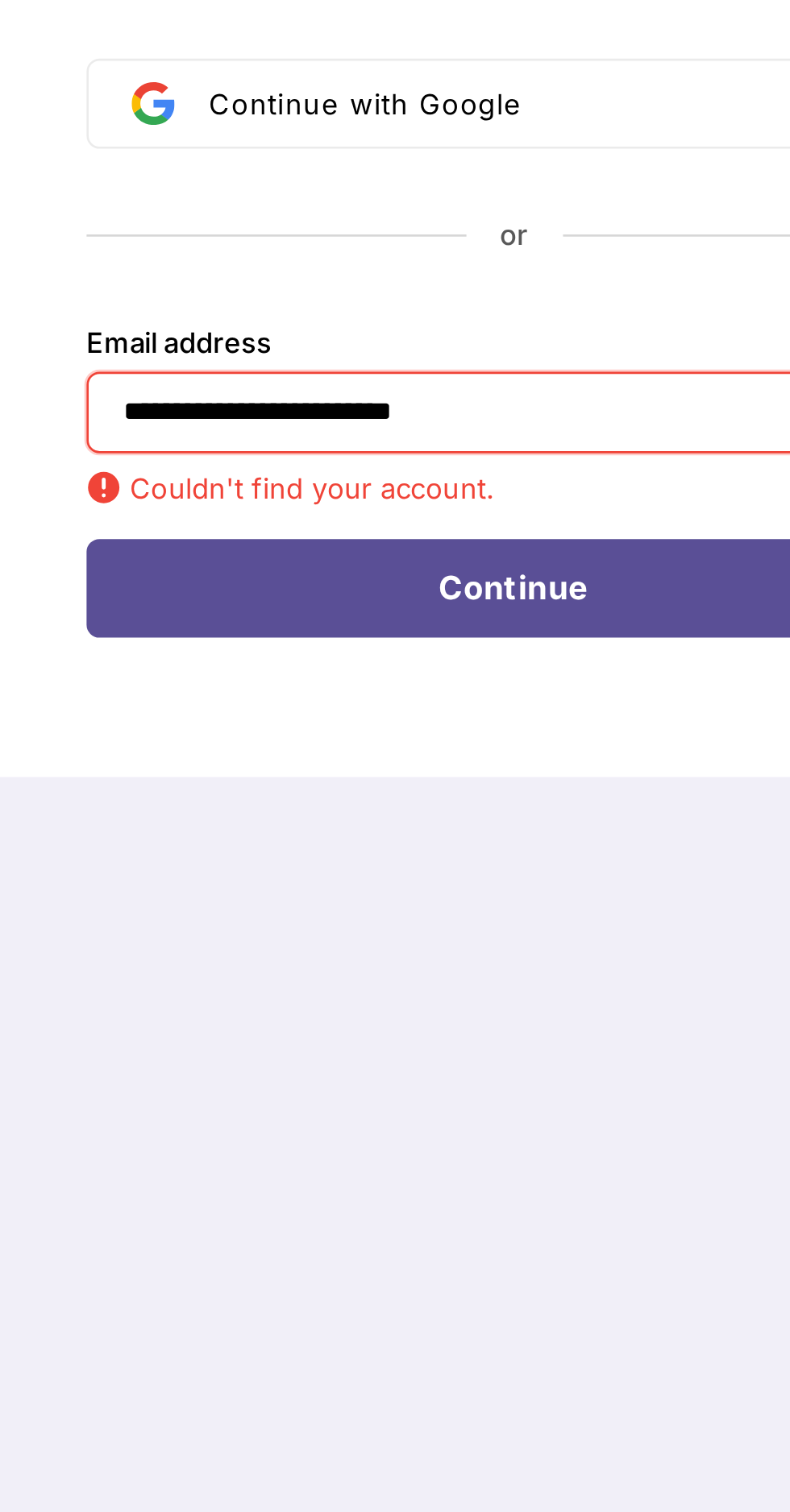
click at [276, 519] on input "**********" at bounding box center [395, 517] width 321 height 30
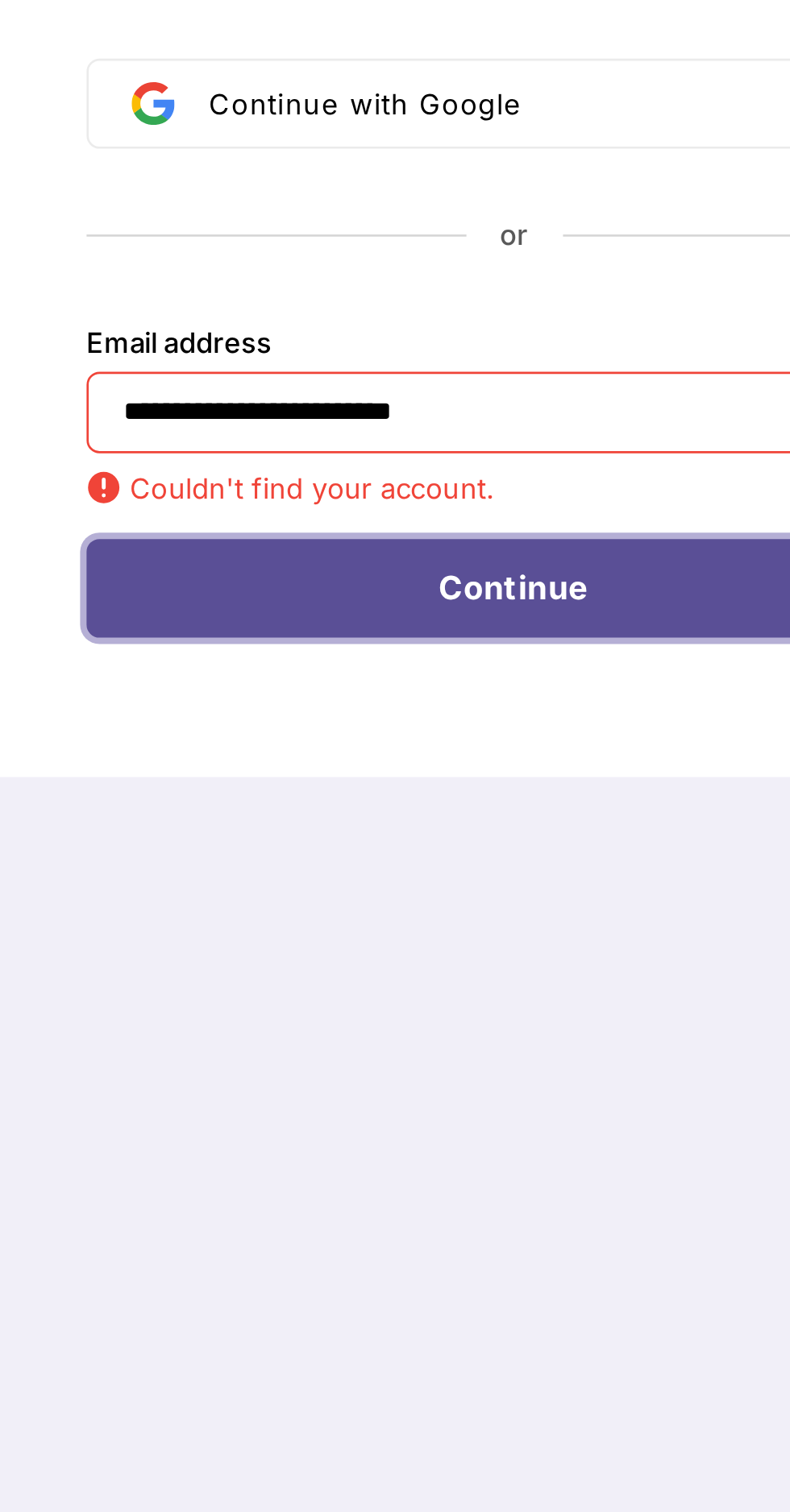
click at [452, 586] on button "Continue" at bounding box center [395, 584] width 321 height 37
click at [451, 581] on button "Continue" at bounding box center [395, 584] width 321 height 37
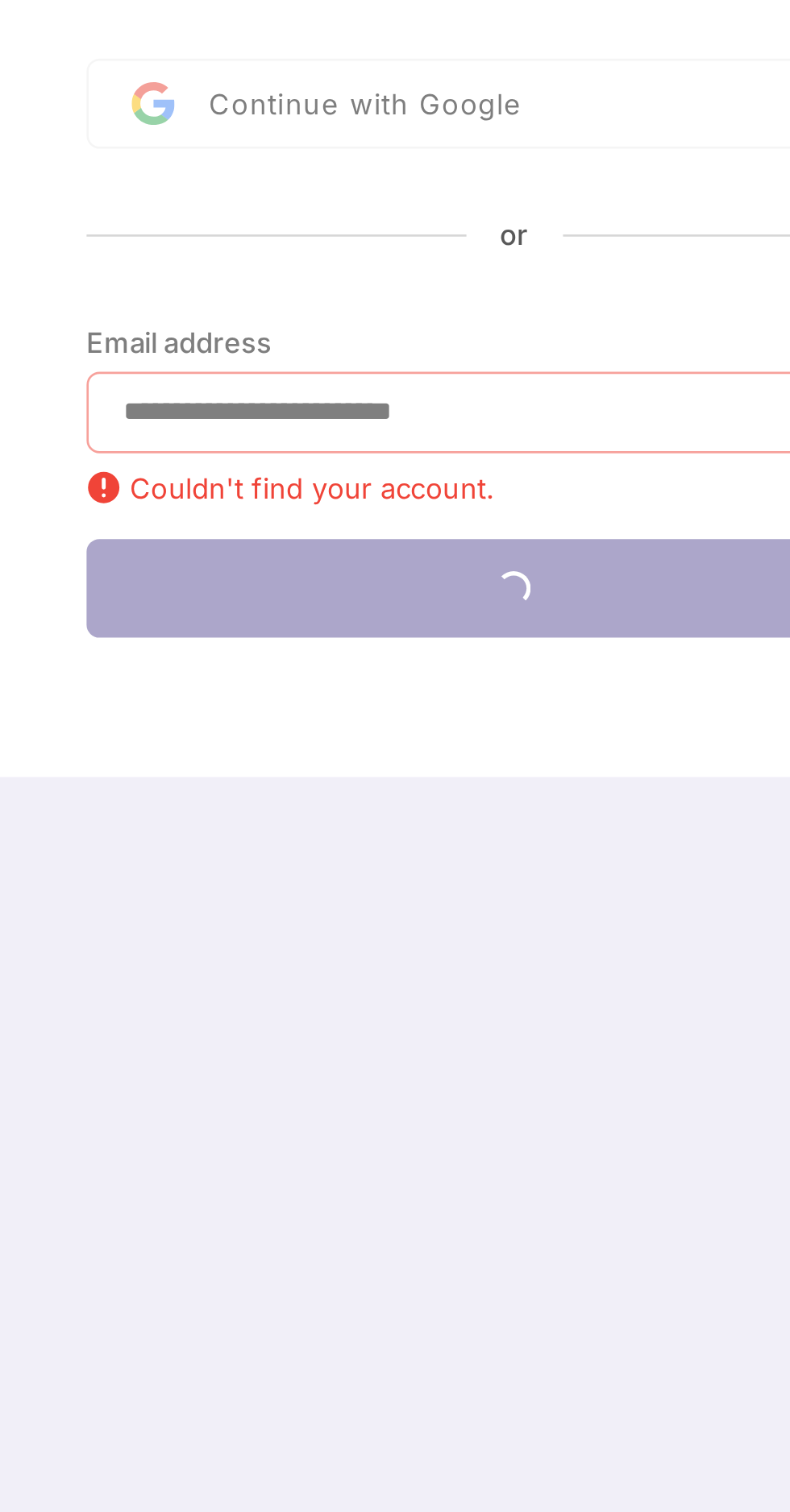
type input "**********"
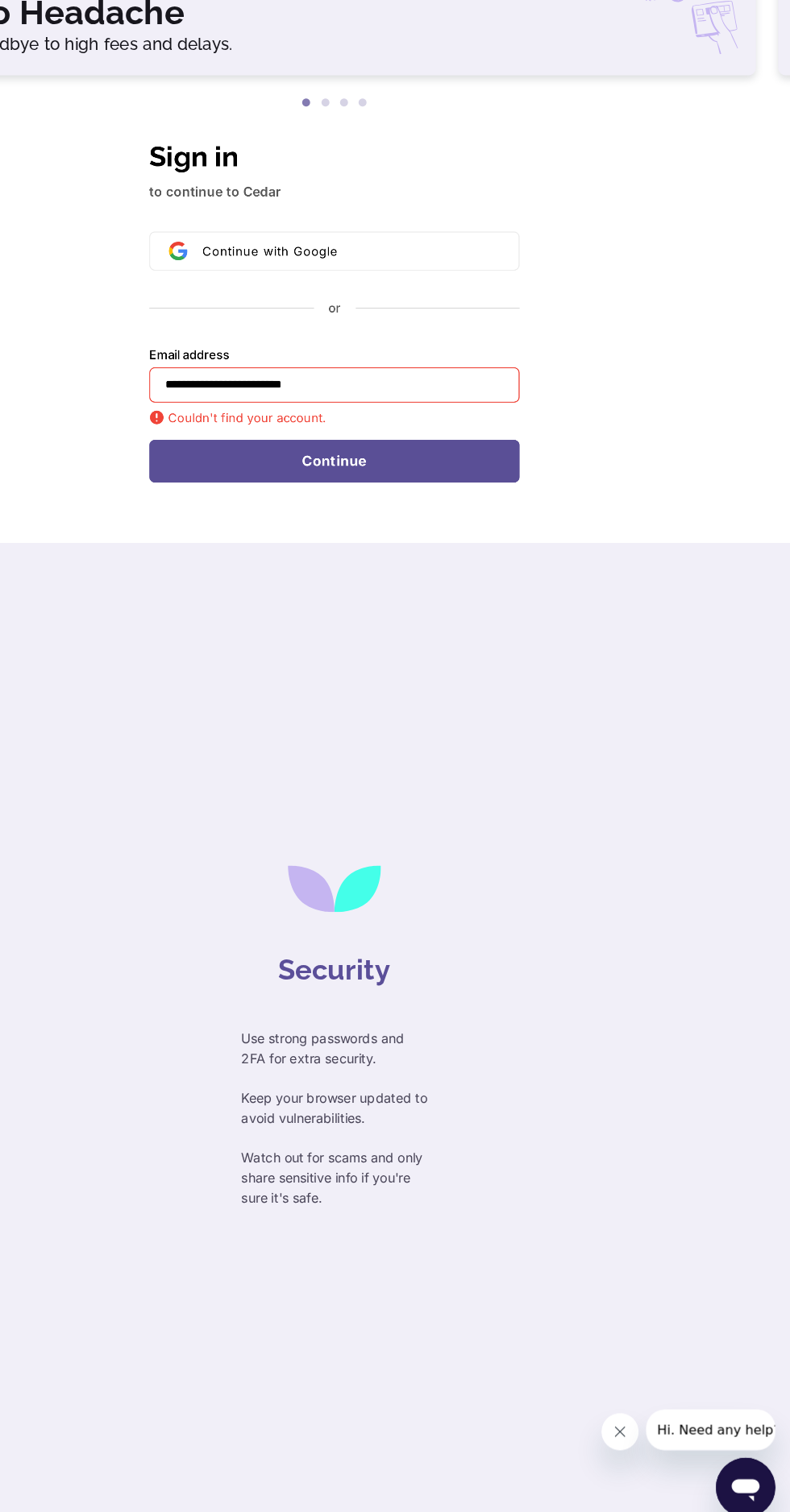
click at [663, 1441] on div at bounding box center [700, 1423] width 150 height 35
click at [733, 1438] on button "Hi. Need any help?" at bounding box center [708, 1426] width 126 height 35
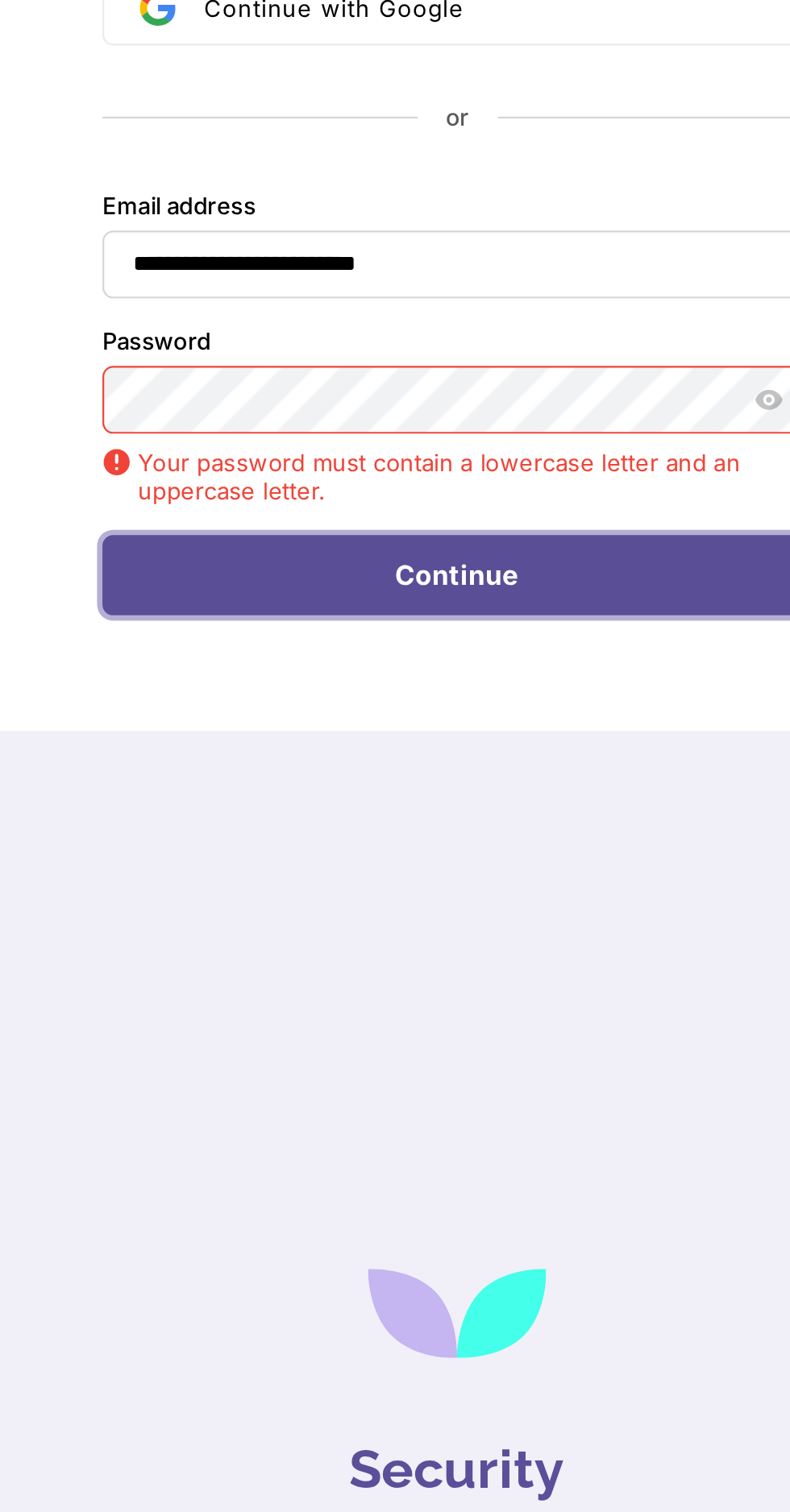
click at [475, 652] on button "Continue" at bounding box center [395, 658] width 321 height 37
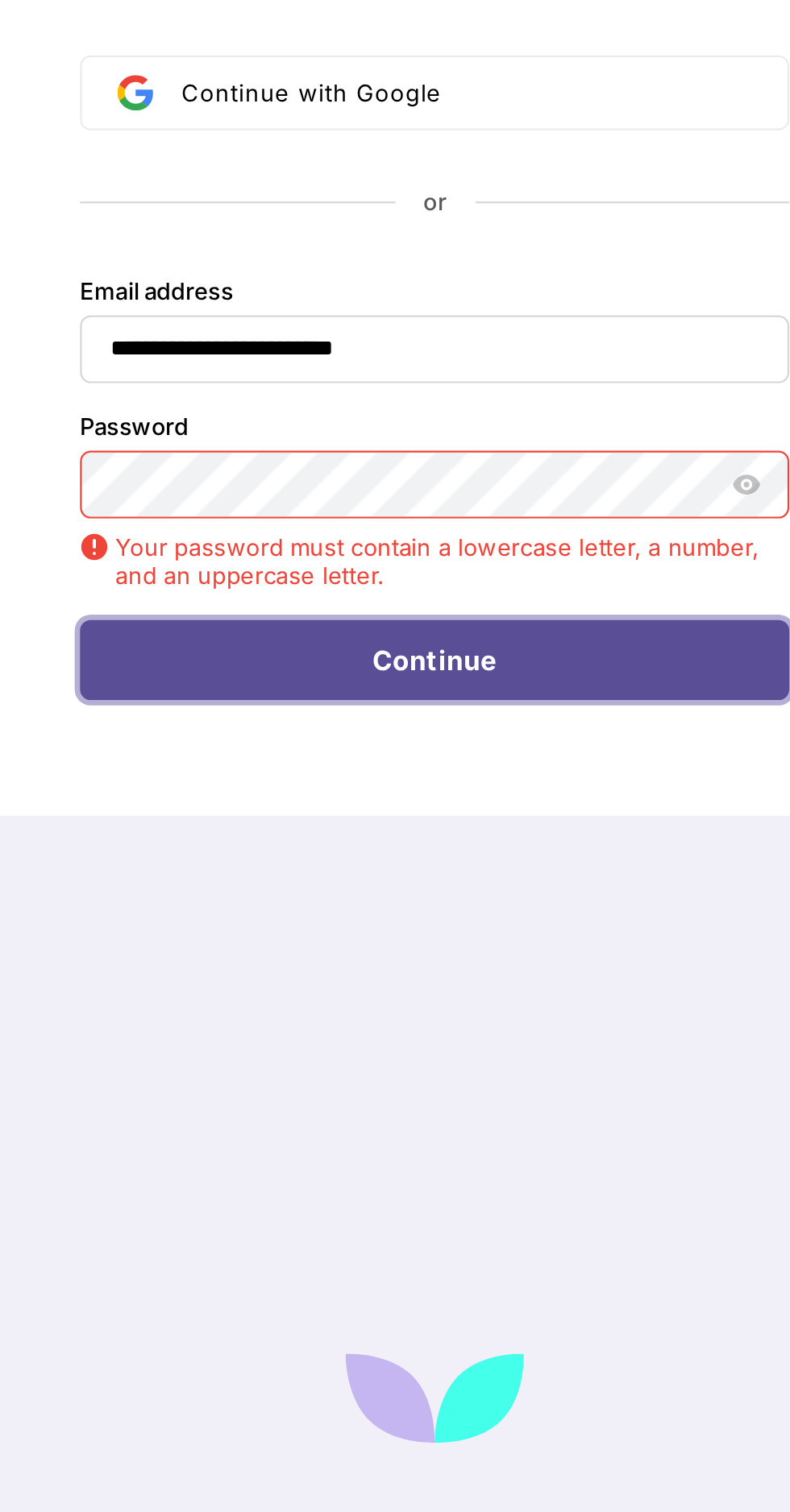
click at [480, 663] on button "Continue" at bounding box center [395, 658] width 321 height 37
click at [480, 655] on button "Continue" at bounding box center [395, 658] width 321 height 37
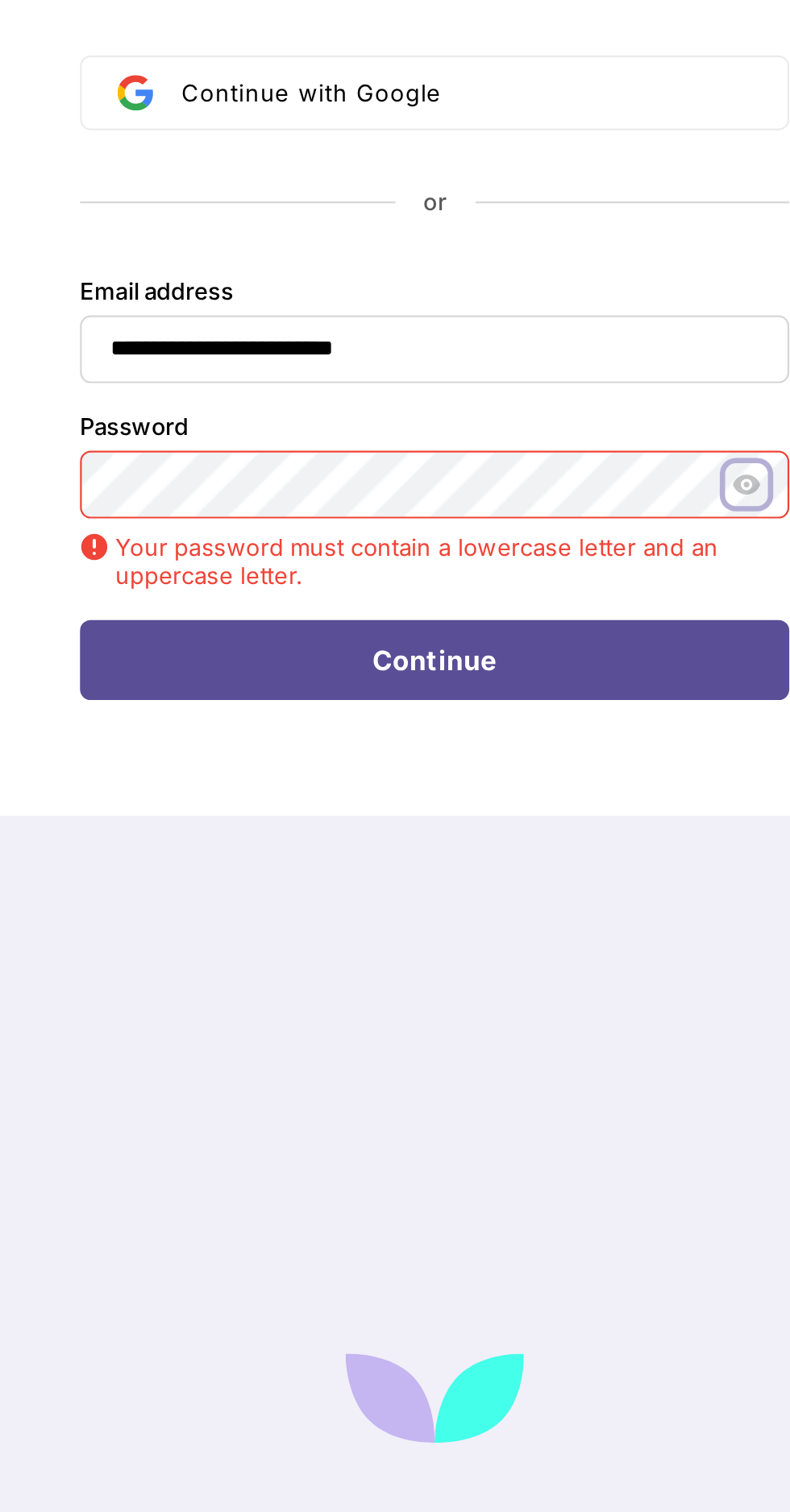
click at [542, 583] on button "Show password" at bounding box center [536, 580] width 20 height 20
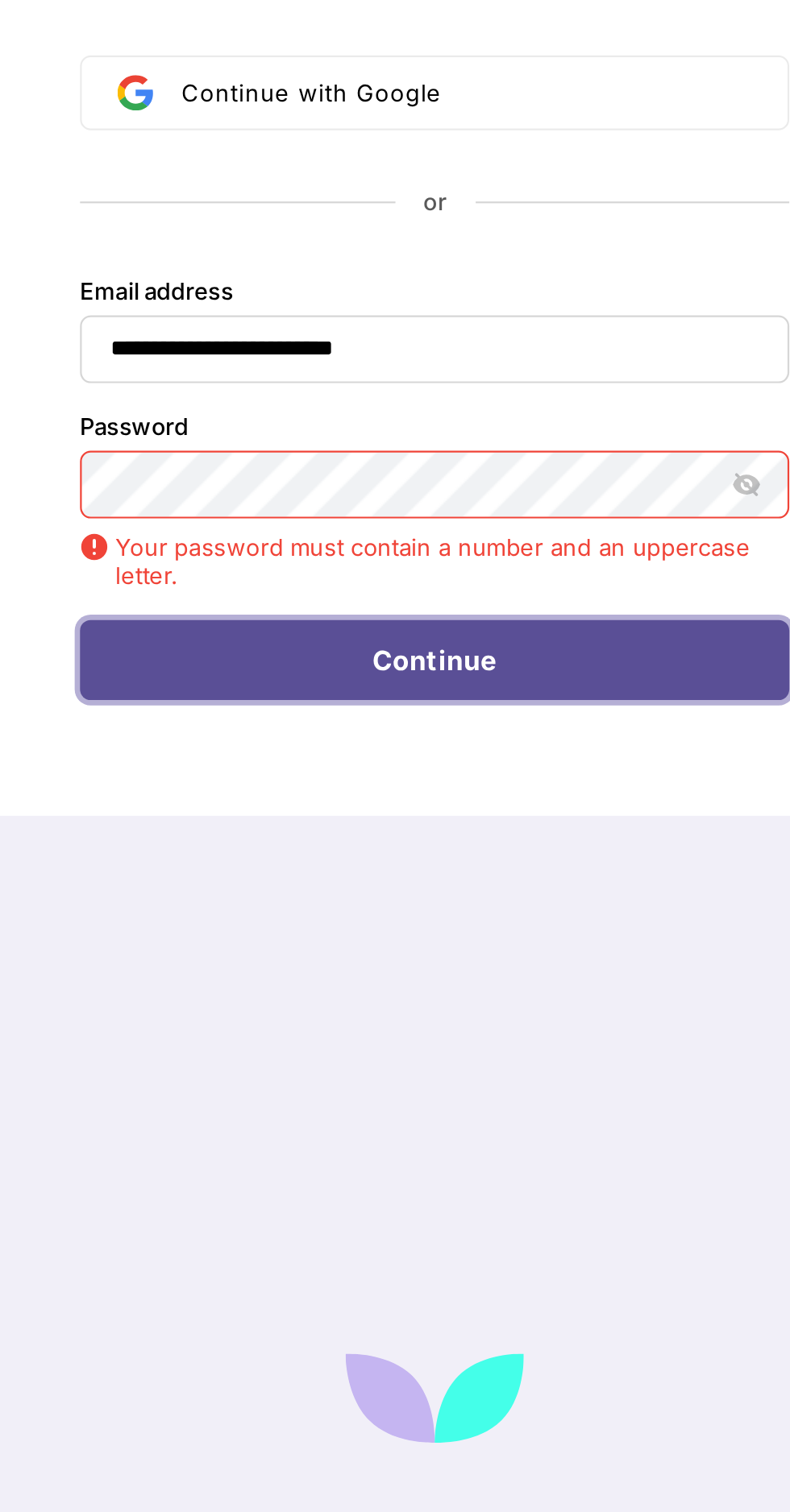
click at [453, 665] on button "Continue" at bounding box center [395, 658] width 321 height 37
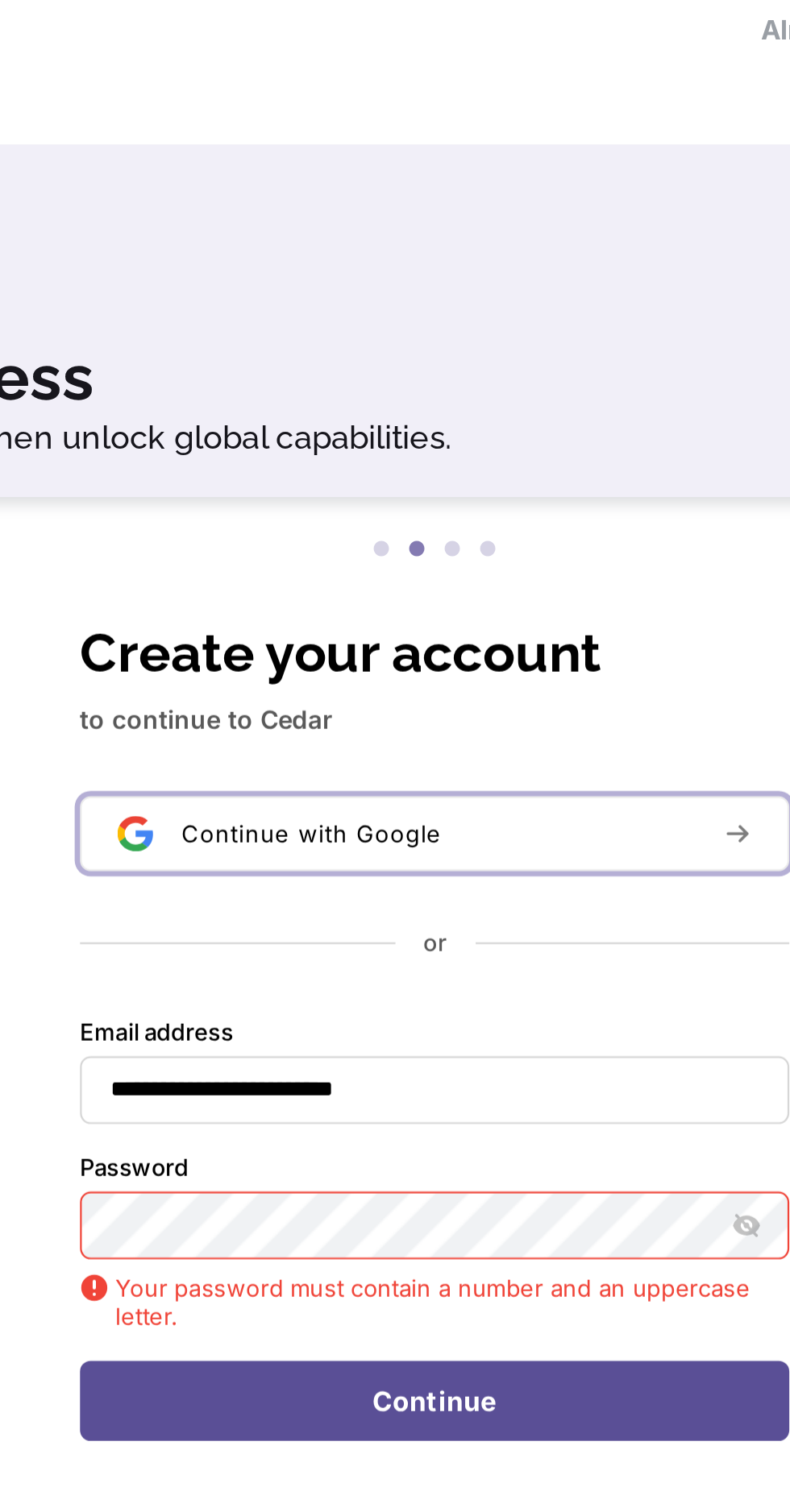
click at [356, 407] on span "Continue with Google" at bounding box center [338, 402] width 117 height 13
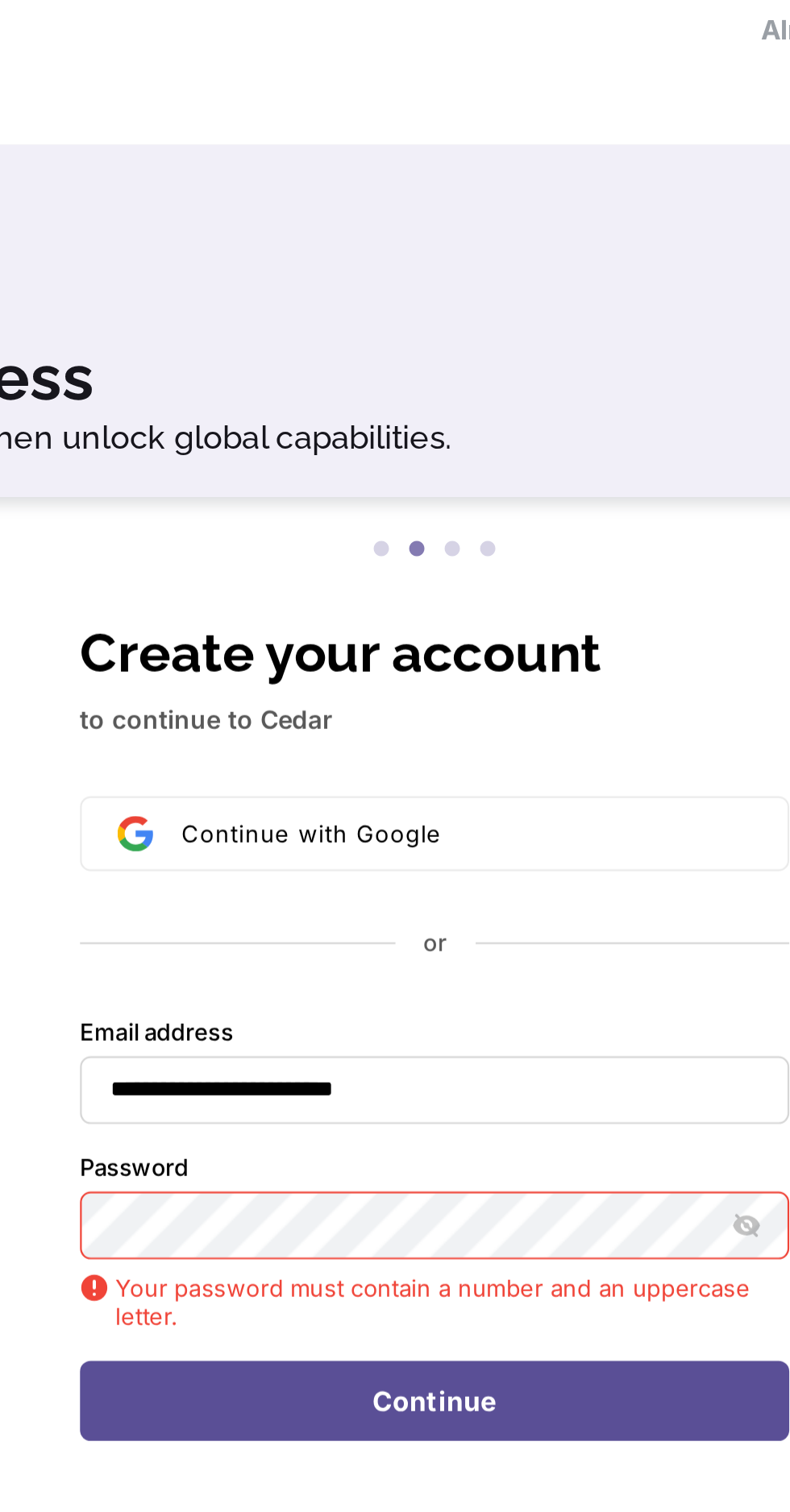
type input "**********"
